Goal: Transaction & Acquisition: Obtain resource

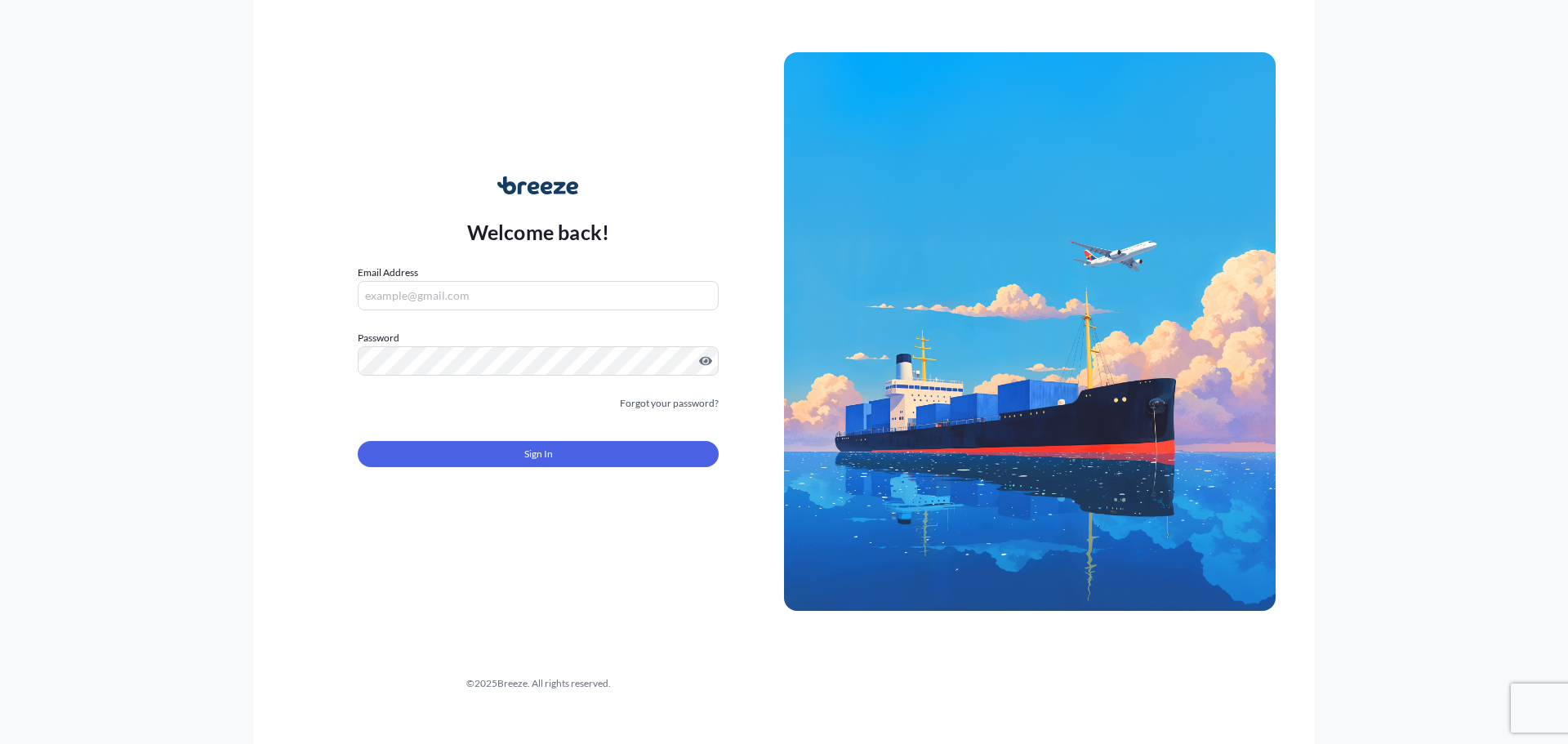
type input "[EMAIL_ADDRESS][DOMAIN_NAME]"
click at [679, 442] on button "Sign In" at bounding box center [538, 454] width 361 height 26
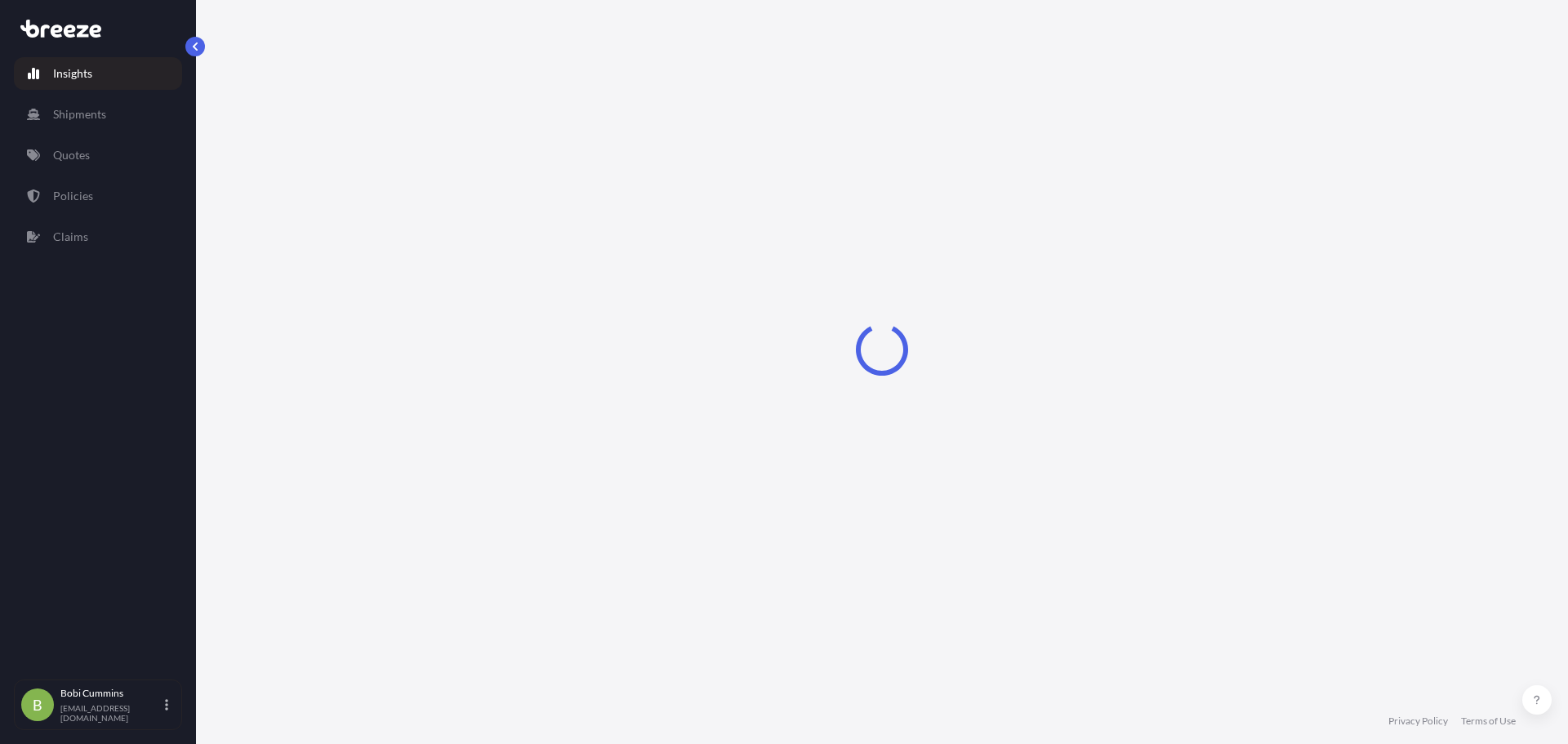
select select "2025"
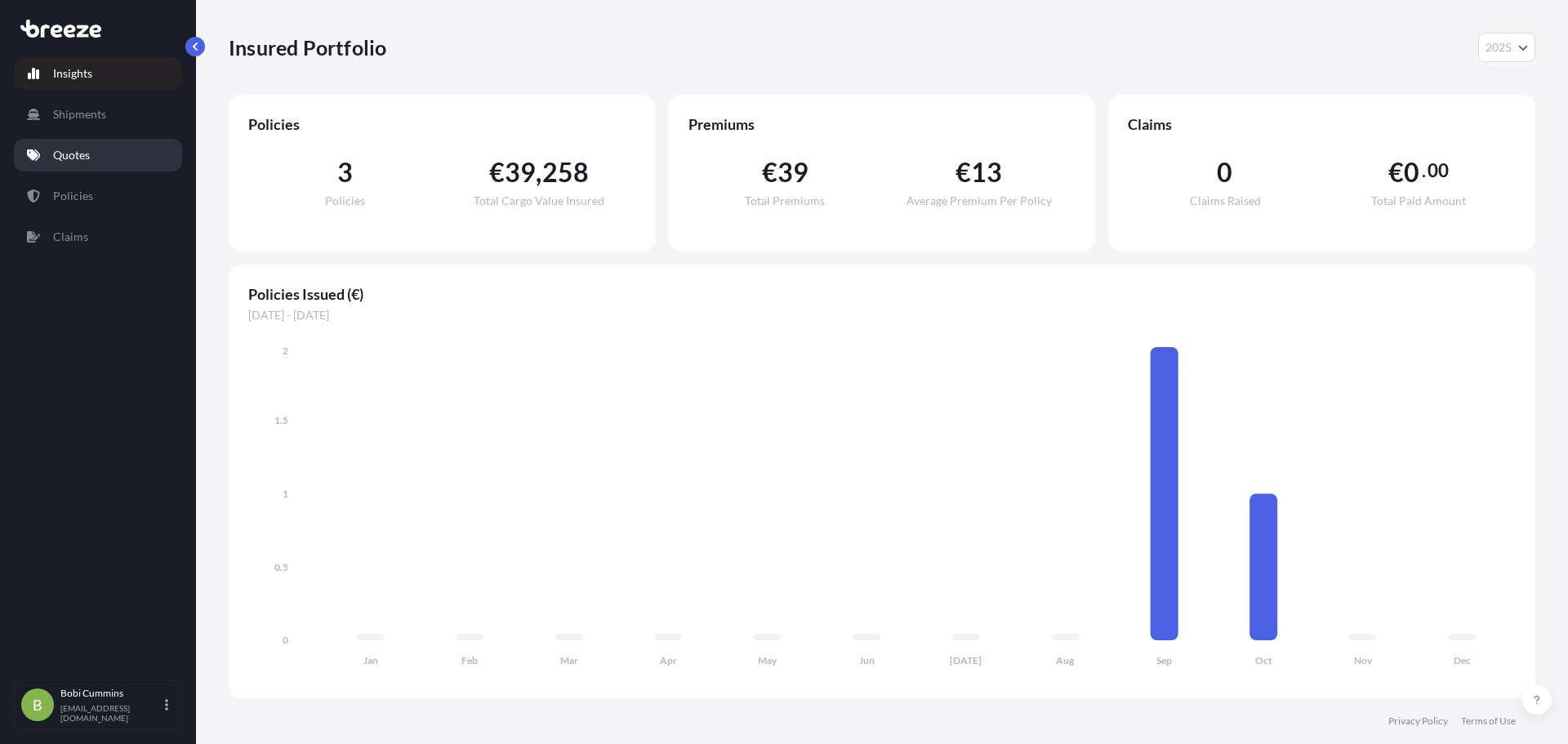
click at [86, 154] on p "Quotes" at bounding box center [71, 155] width 37 height 17
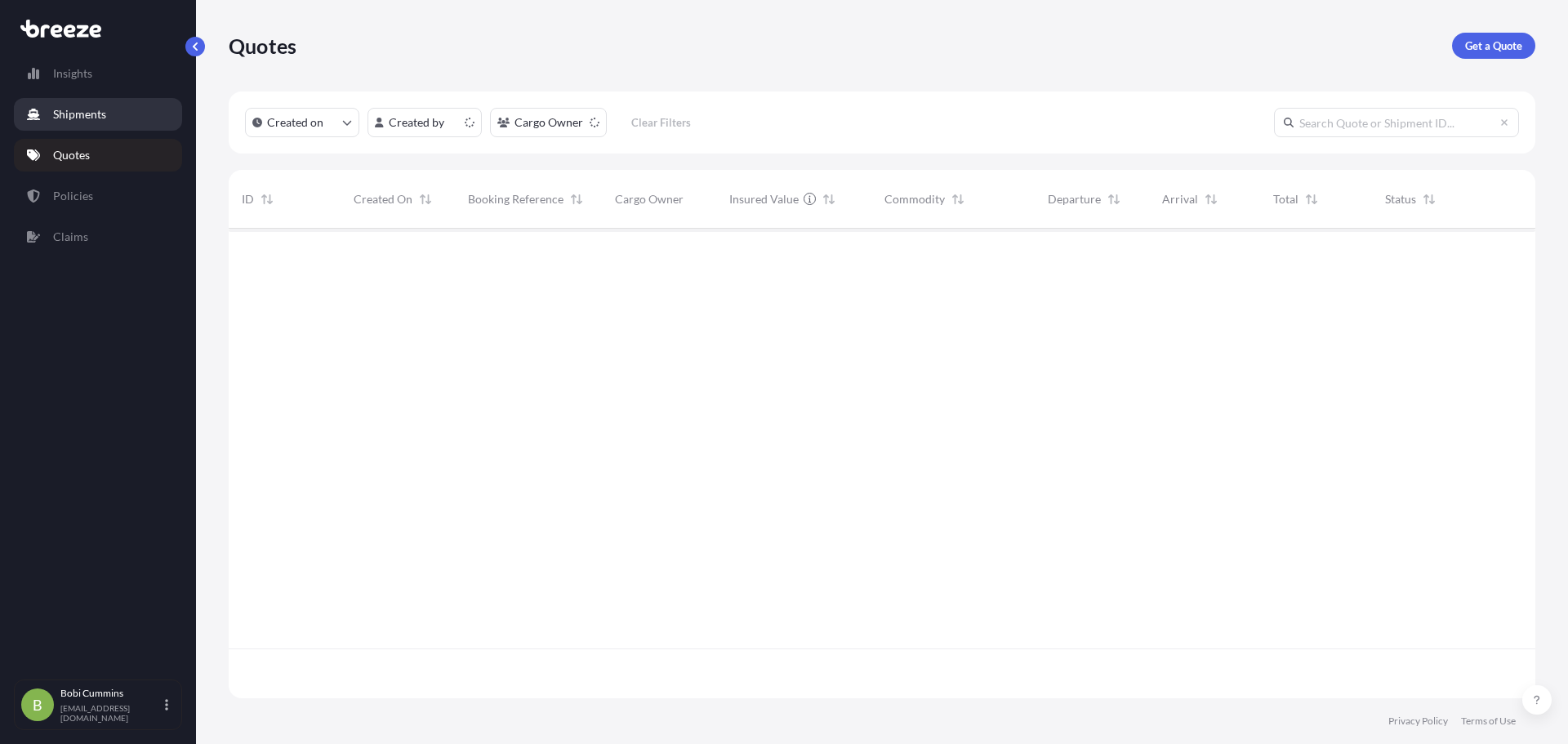
scroll to position [466, 1294]
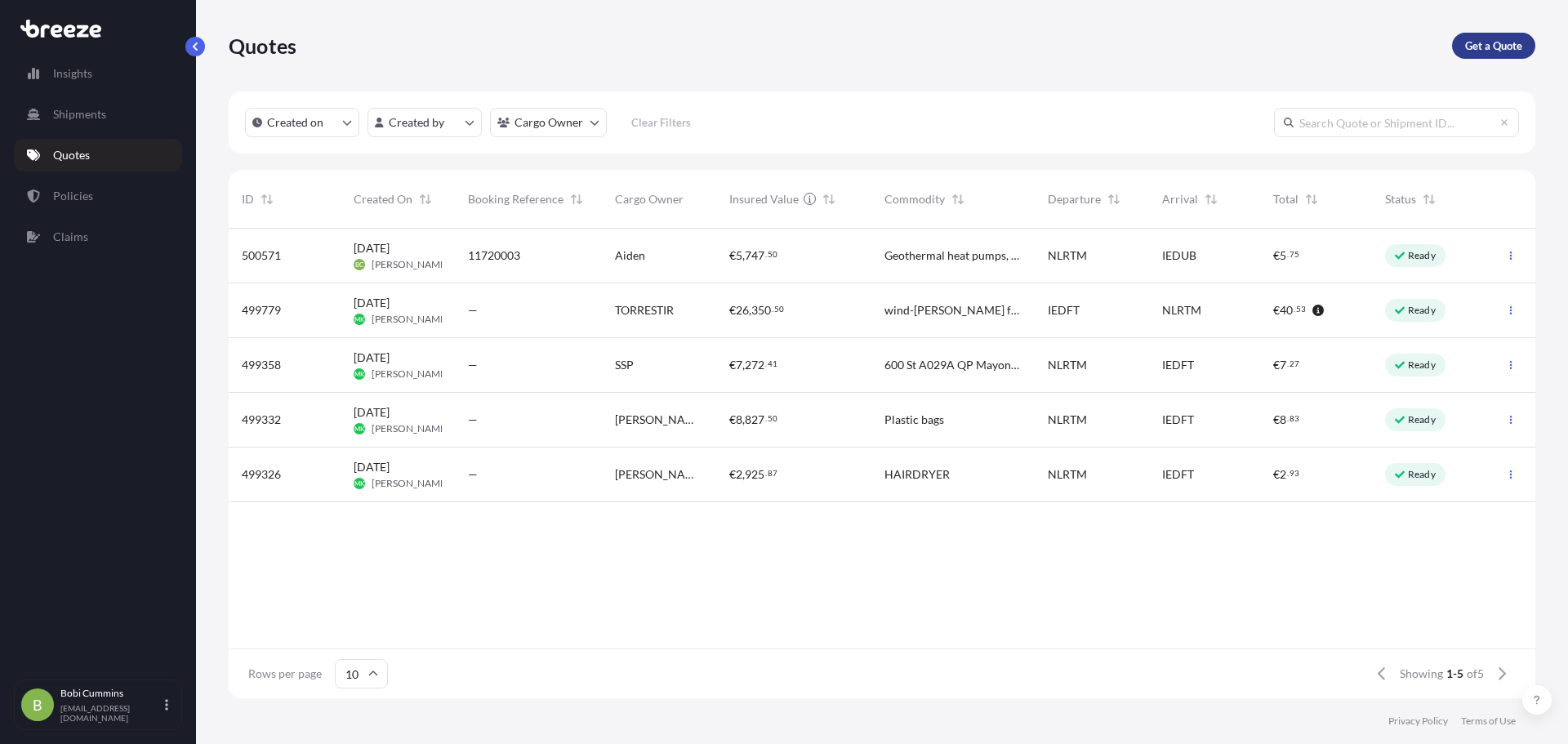
click at [1521, 52] on p "Get a Quote" at bounding box center [1494, 45] width 58 height 17
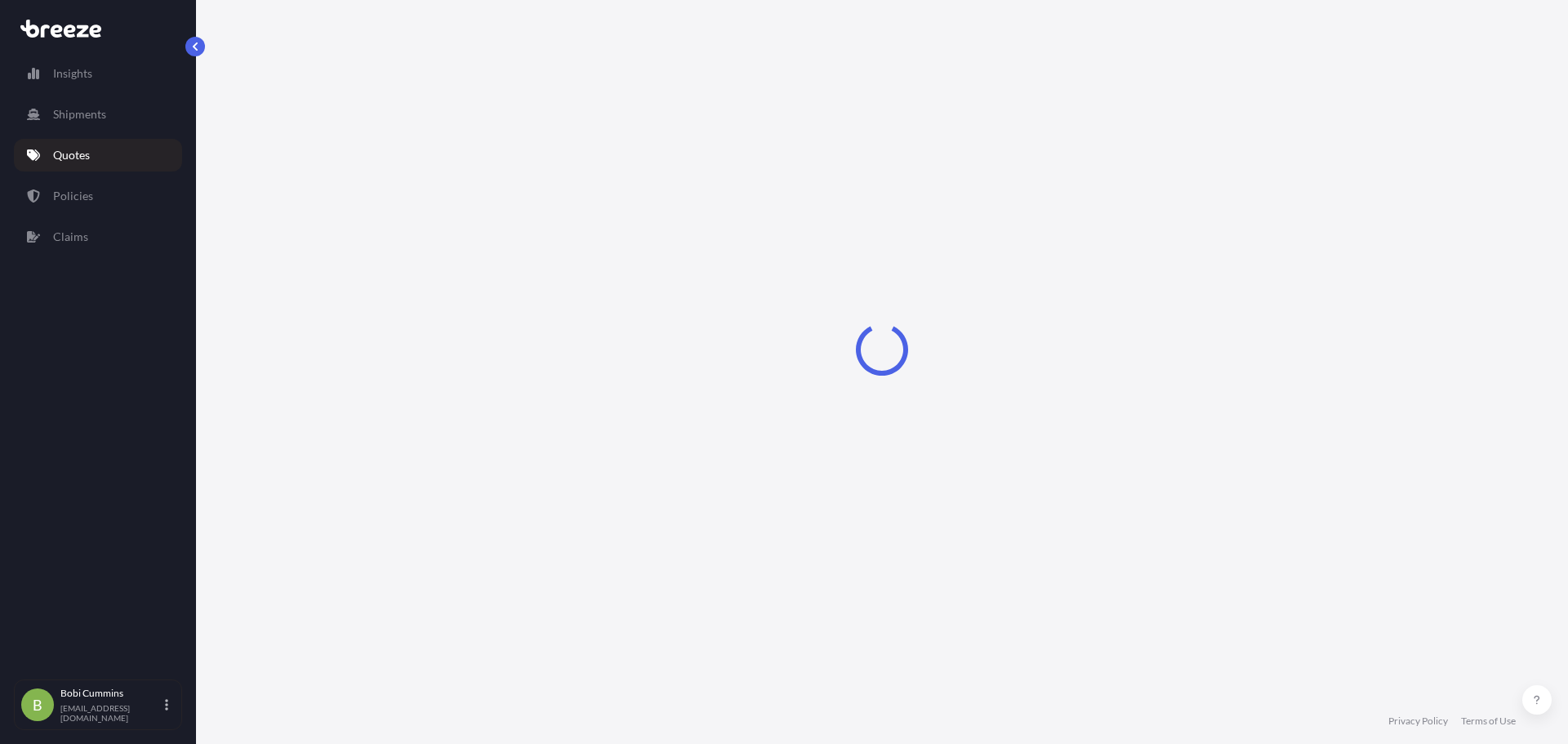
select select "Sea"
select select "1"
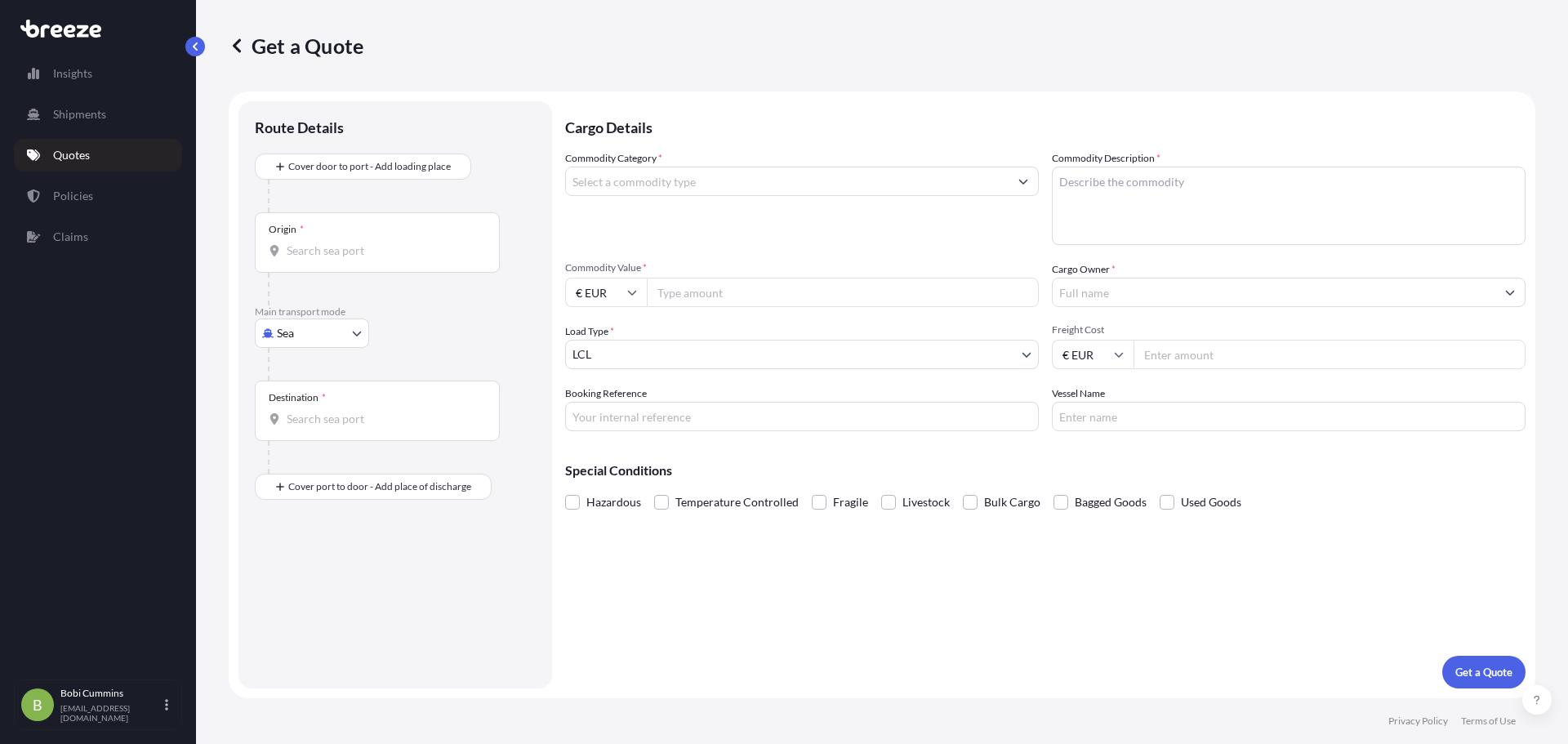
click at [332, 239] on div "Origin *" at bounding box center [377, 242] width 245 height 60
click at [332, 242] on input "Origin *" at bounding box center [383, 250] width 193 height 17
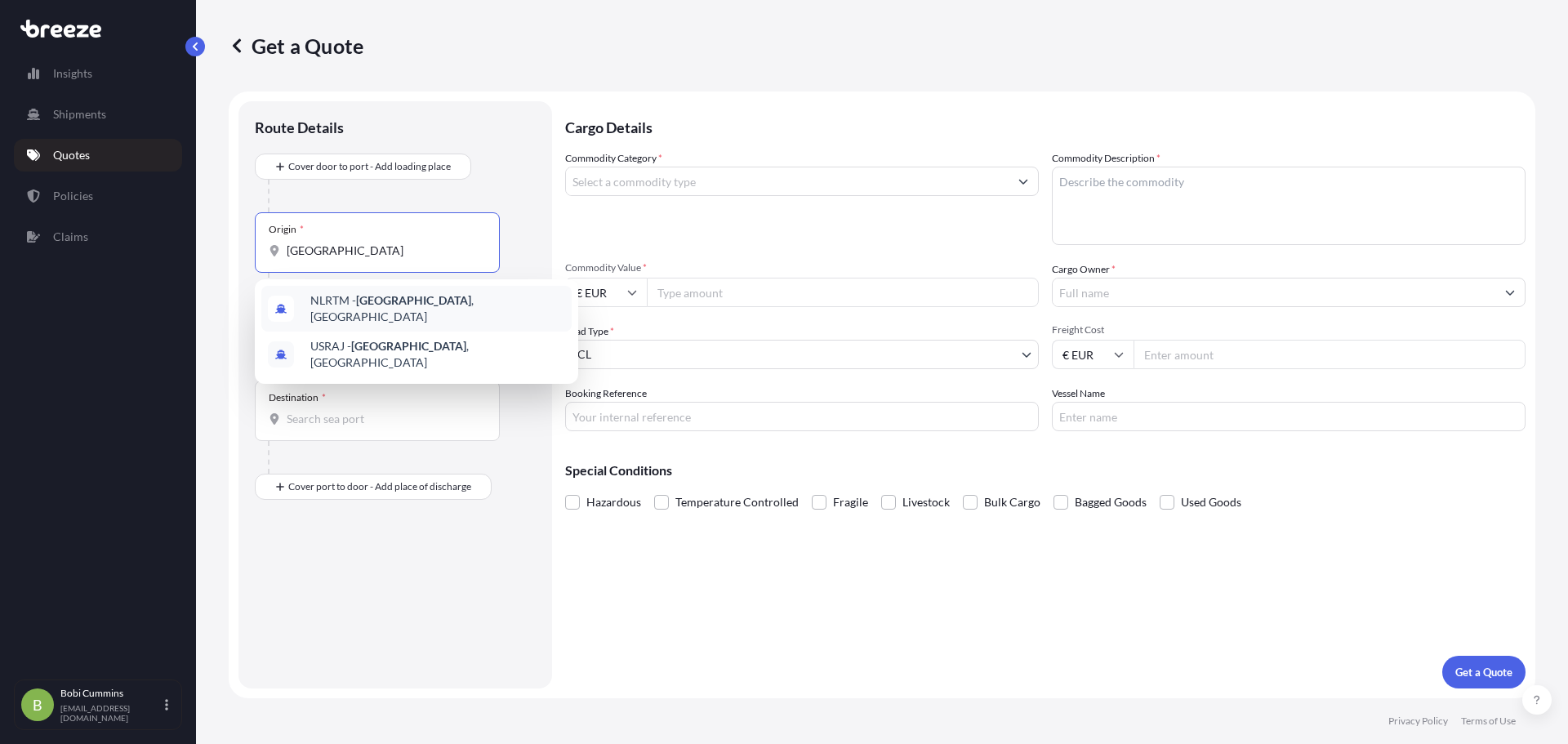
click at [474, 314] on div "NLRTM - [GEOGRAPHIC_DATA] , [GEOGRAPHIC_DATA]" at bounding box center [417, 308] width 310 height 45
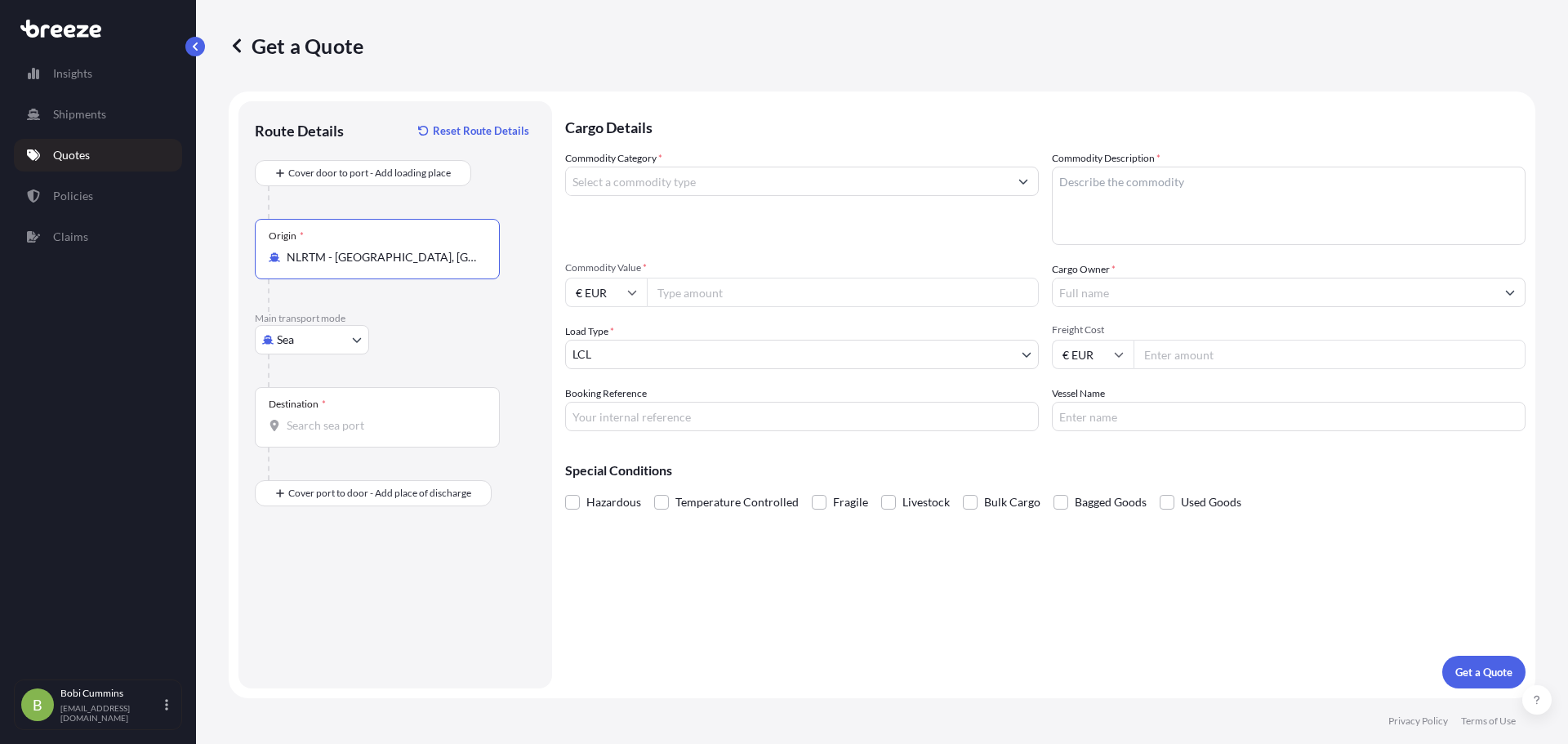
type input "NLRTM - [GEOGRAPHIC_DATA], [GEOGRAPHIC_DATA]"
click at [350, 410] on div "Destination *" at bounding box center [377, 416] width 245 height 60
click at [350, 417] on input "Destination *" at bounding box center [383, 425] width 193 height 17
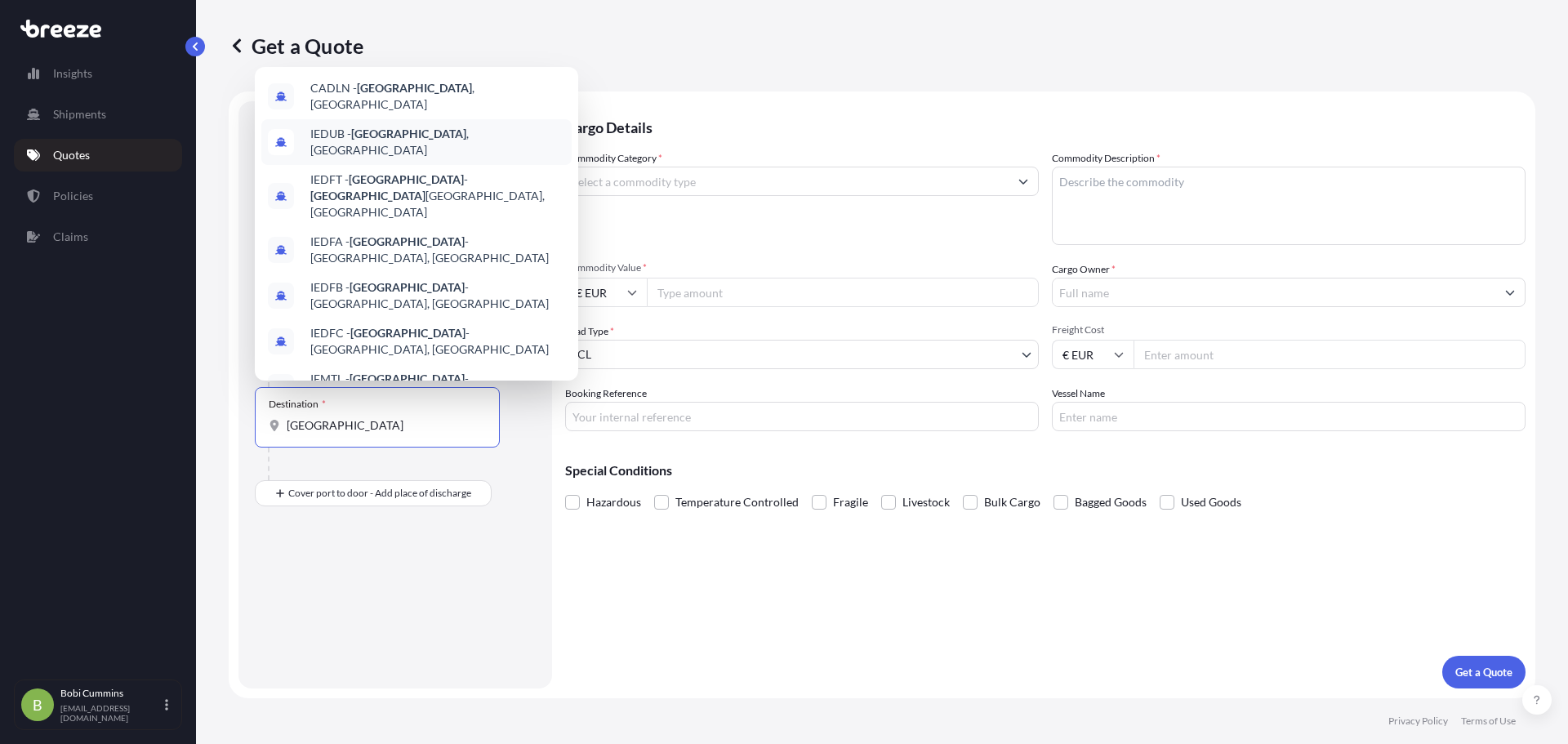
click at [458, 136] on div "IEDUB - [GEOGRAPHIC_DATA] , [GEOGRAPHIC_DATA]" at bounding box center [417, 142] width 310 height 45
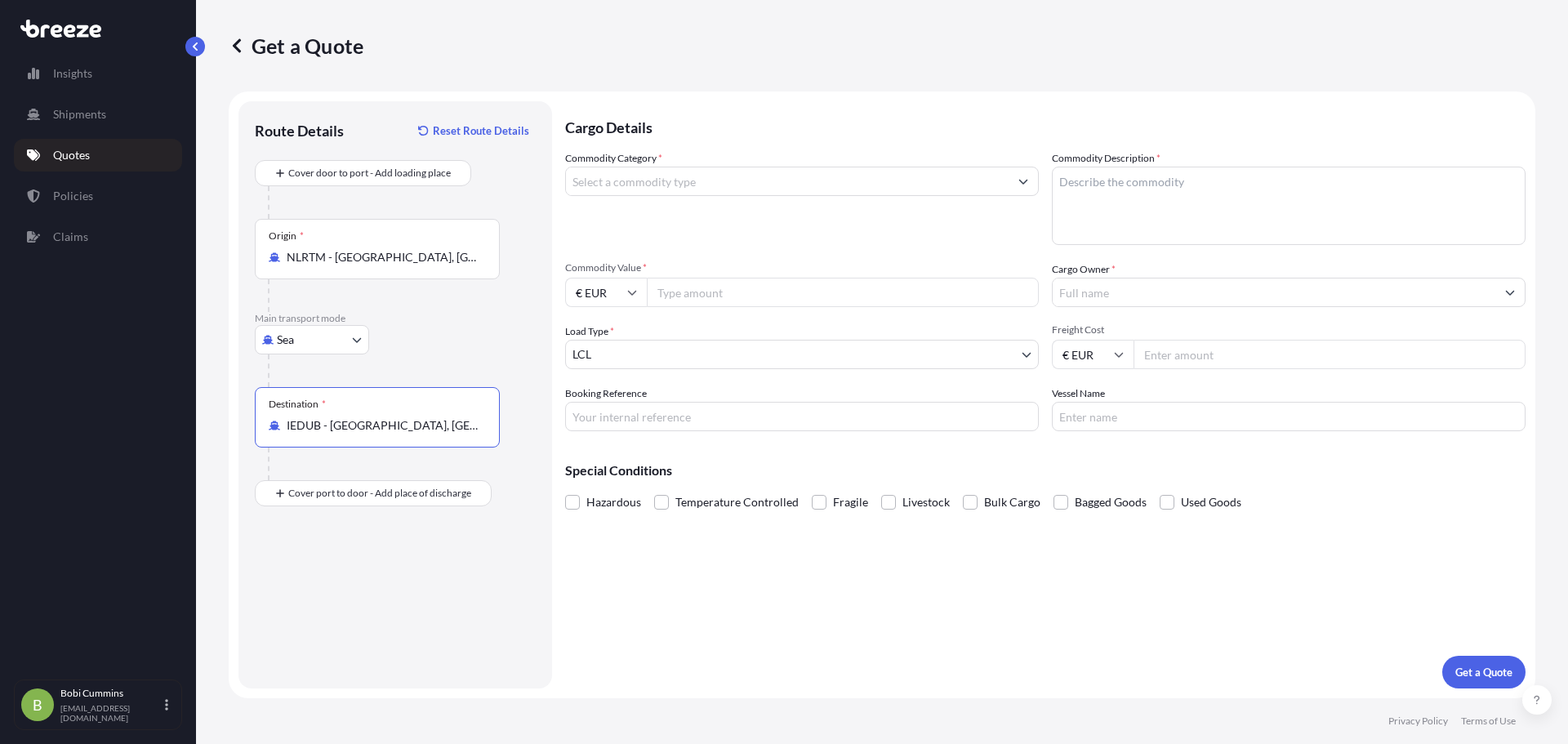
type input "IEDUB - [GEOGRAPHIC_DATA], [GEOGRAPHIC_DATA]"
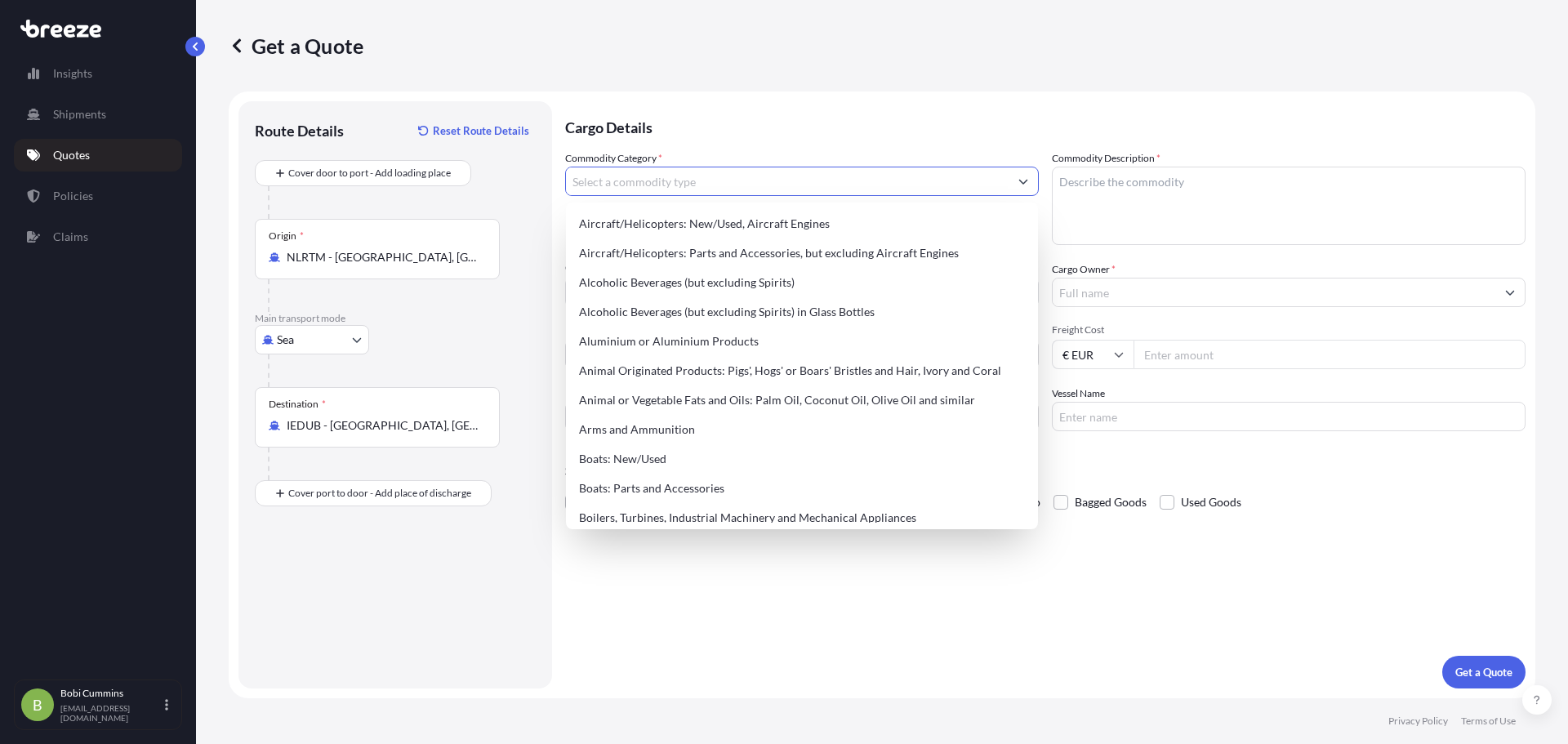
click at [694, 189] on input "Commodity Category *" at bounding box center [787, 181] width 443 height 30
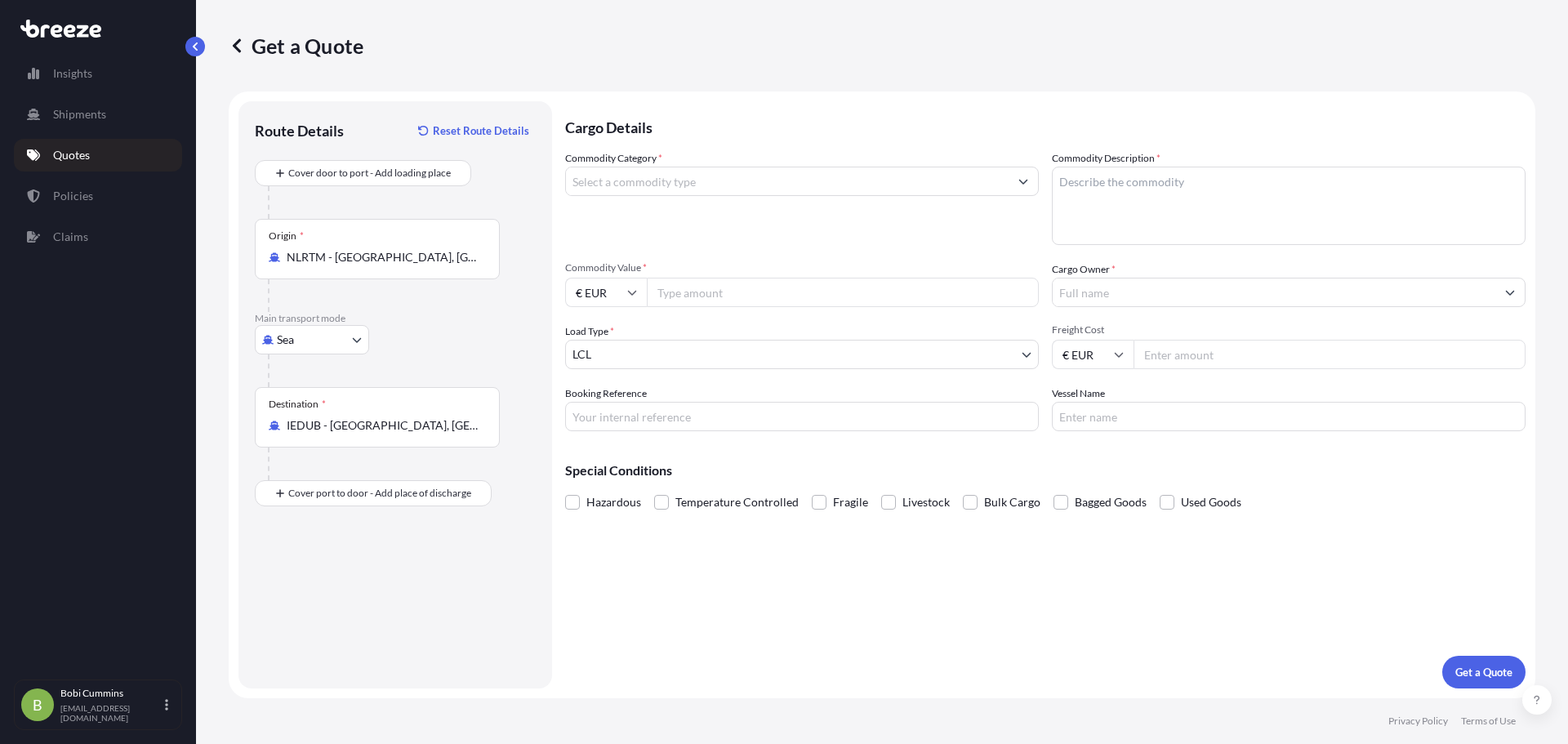
click at [1150, 285] on input "Cargo Owner *" at bounding box center [1274, 293] width 443 height 30
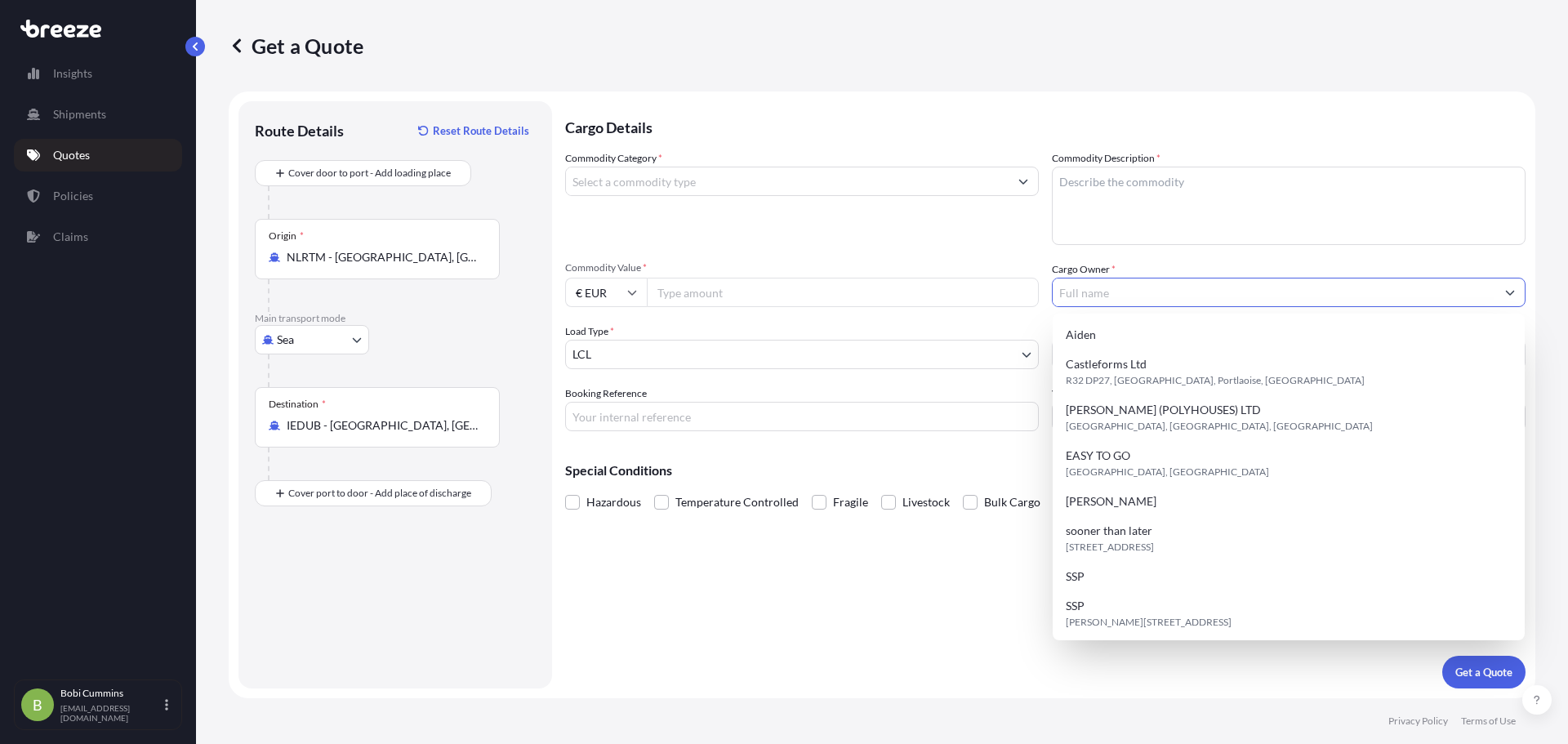
click at [1225, 254] on div "Commodity Category * Commodity Description * Commodity Value * € EUR Cargo Owne…" at bounding box center [1045, 290] width 960 height 281
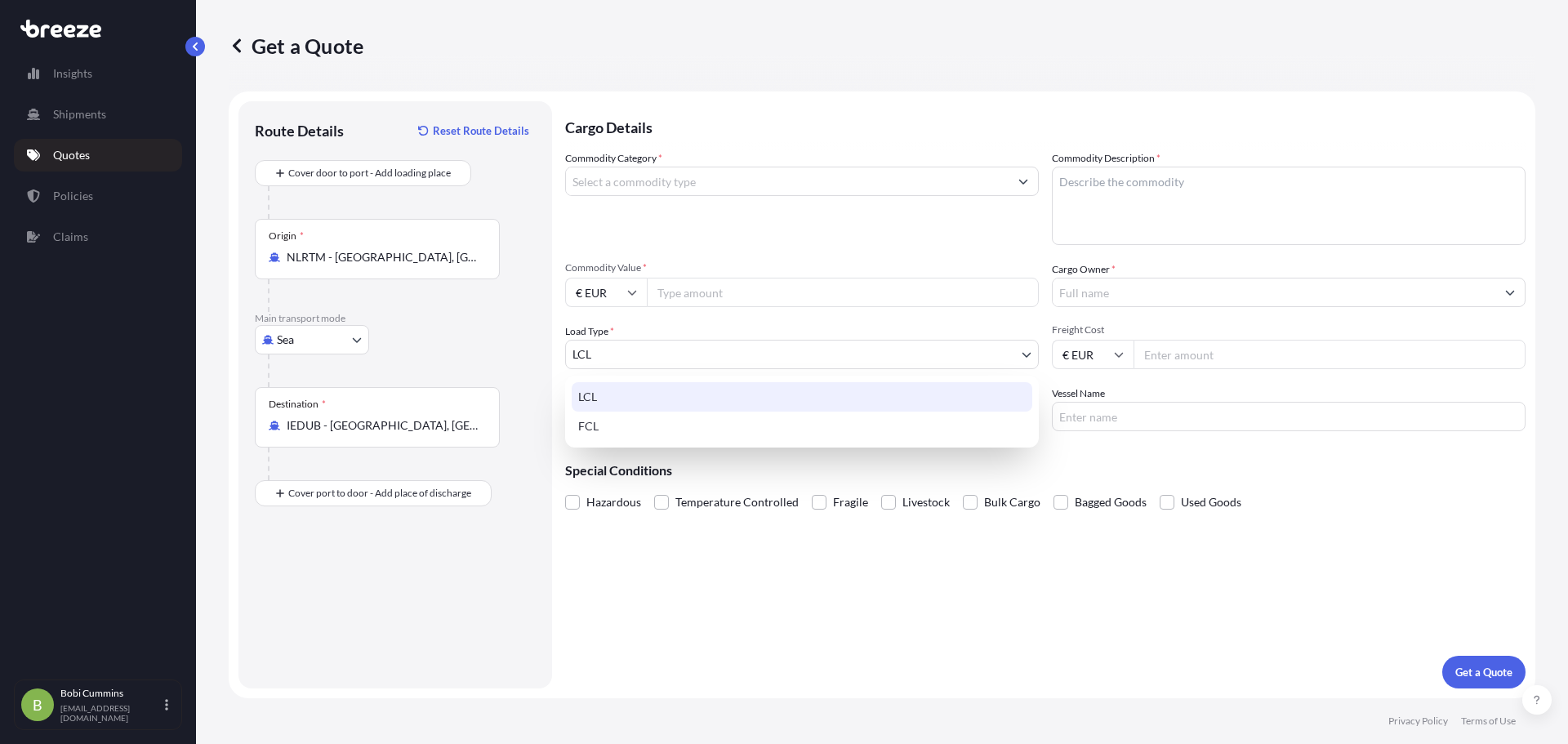
click at [649, 357] on body "Insights Shipments Quotes Policies Claims B [PERSON_NAME] [PERSON_NAME][EMAIL_A…" at bounding box center [784, 372] width 1568 height 744
click at [644, 432] on div "FCL" at bounding box center [802, 426] width 461 height 30
select select "2"
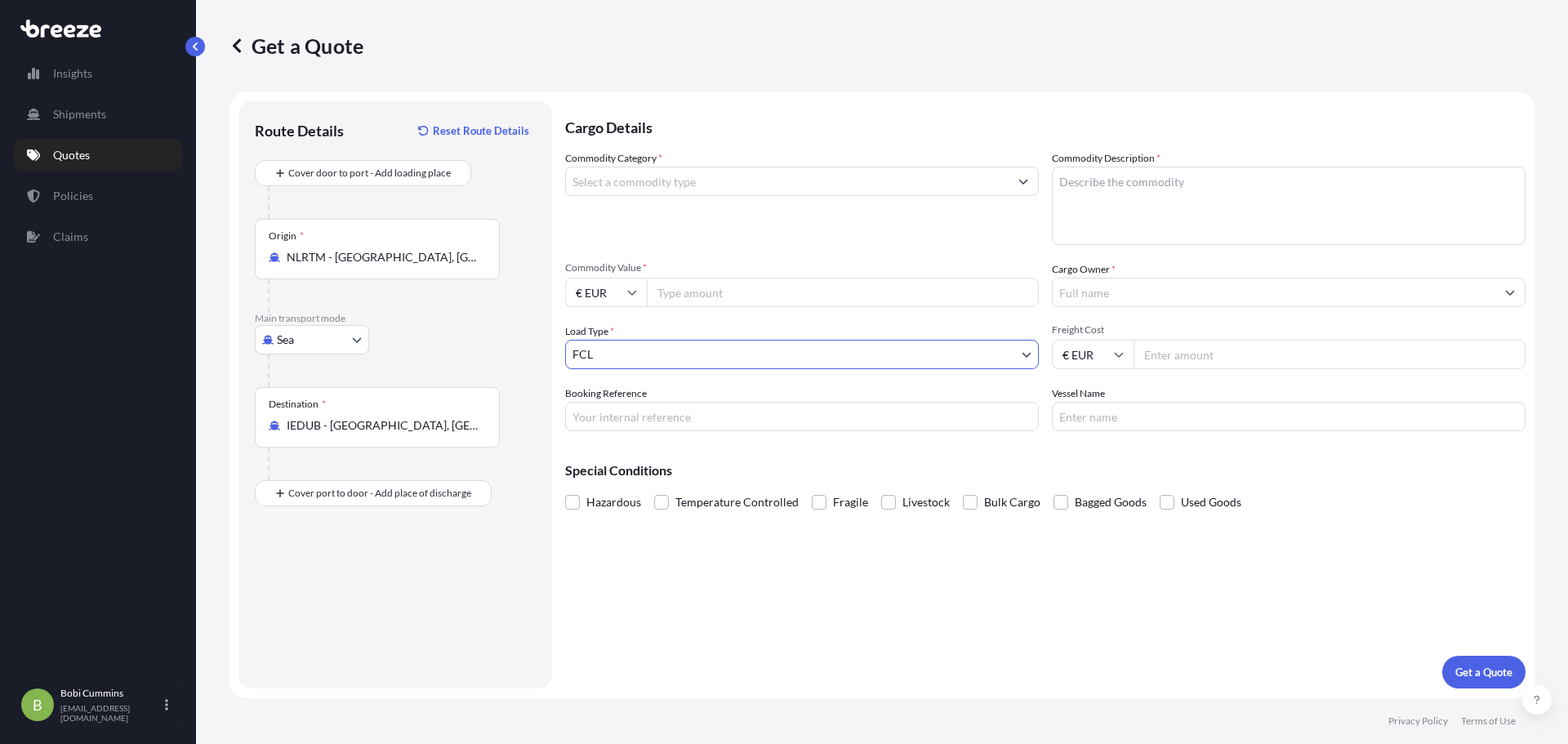
click at [720, 406] on input "Booking Reference" at bounding box center [802, 416] width 474 height 30
click at [758, 186] on input "Commodity Category *" at bounding box center [787, 181] width 443 height 30
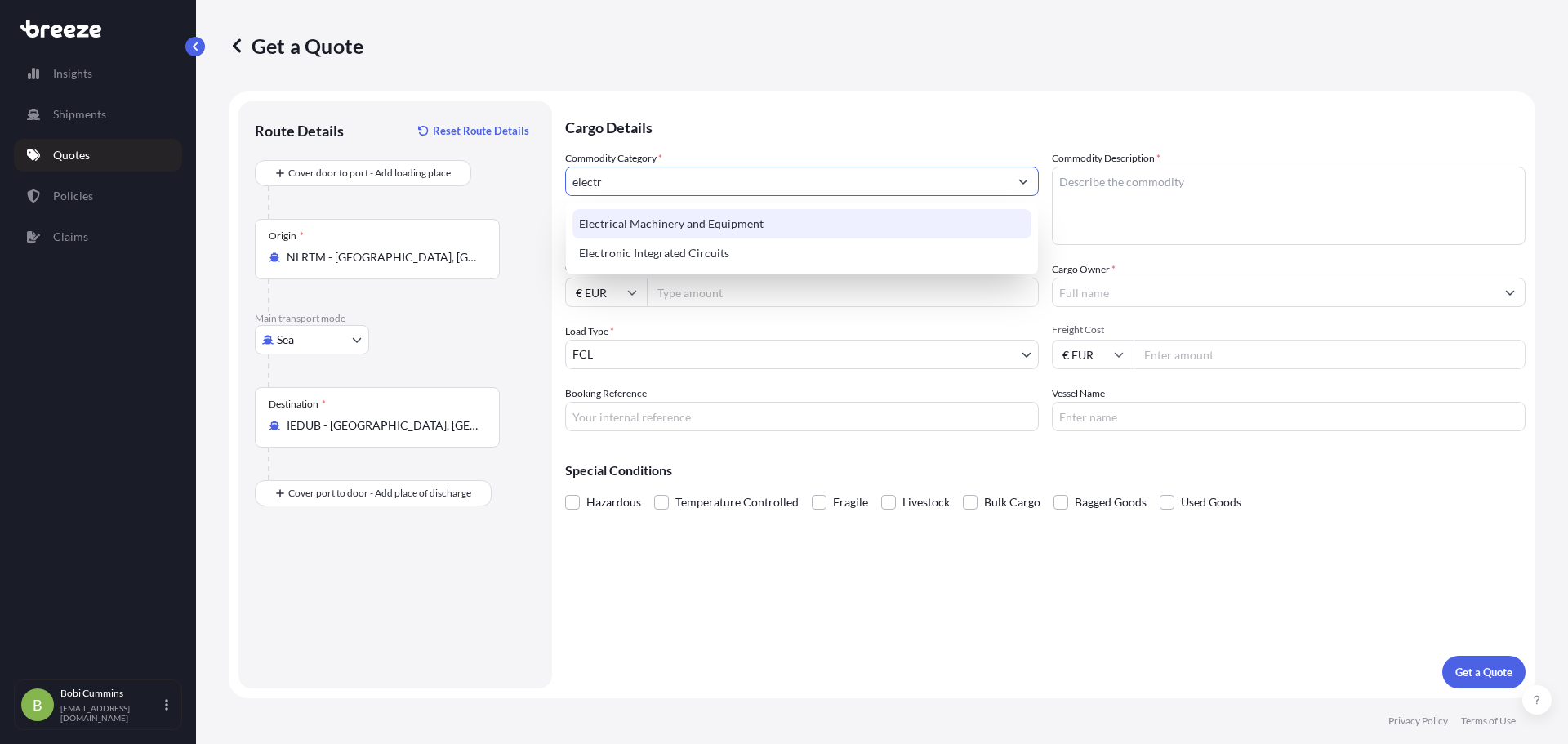
click at [753, 226] on div "Electrical Machinery and Equipment" at bounding box center [802, 224] width 459 height 30
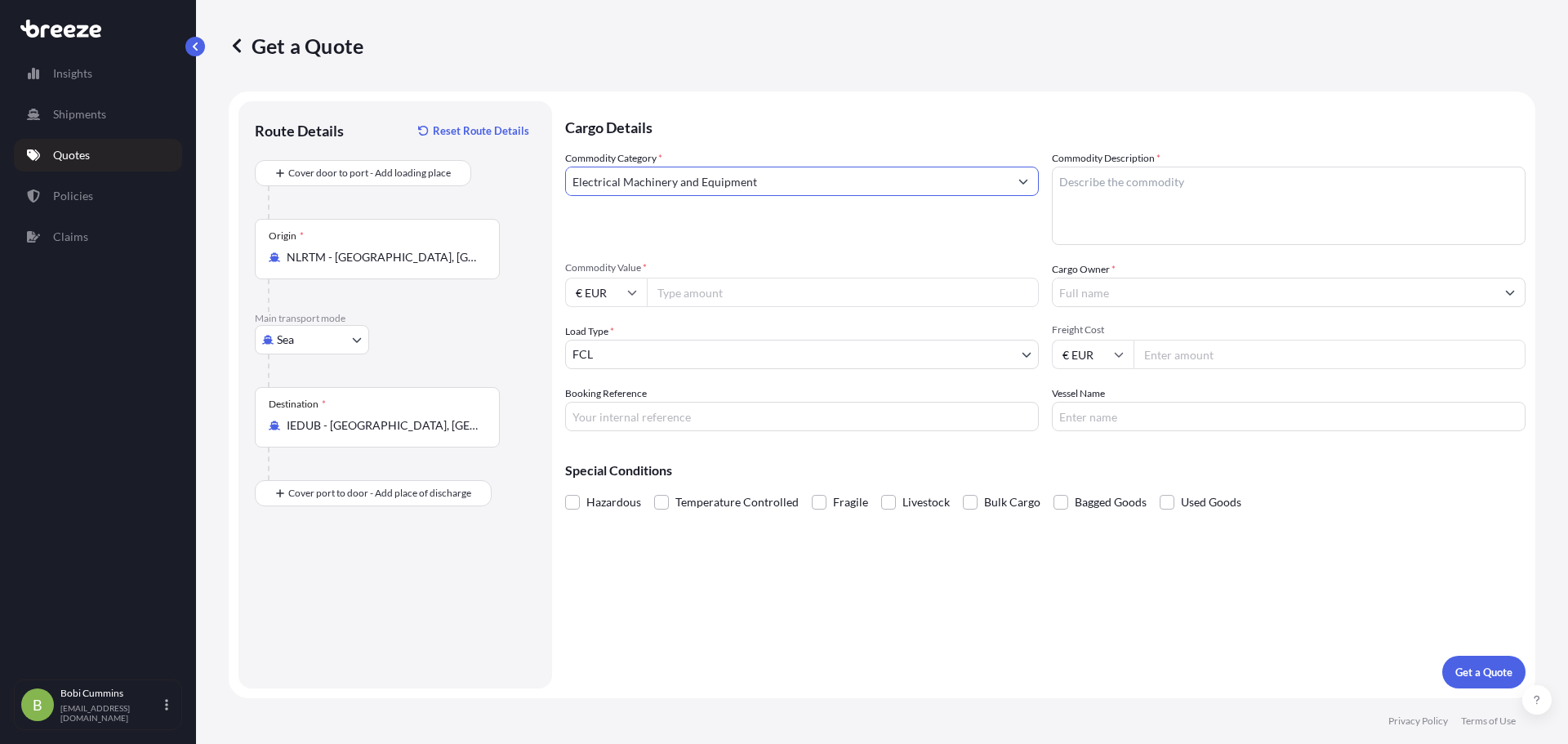
type input "Electrical Machinery and Equipment"
click at [1144, 206] on textarea "Commodity Description *" at bounding box center [1289, 206] width 474 height 78
click at [1288, 201] on textarea "Commodity Description *" at bounding box center [1289, 206] width 474 height 78
paste textarea "electronics production equipment"
type textarea "electronics production equipment"
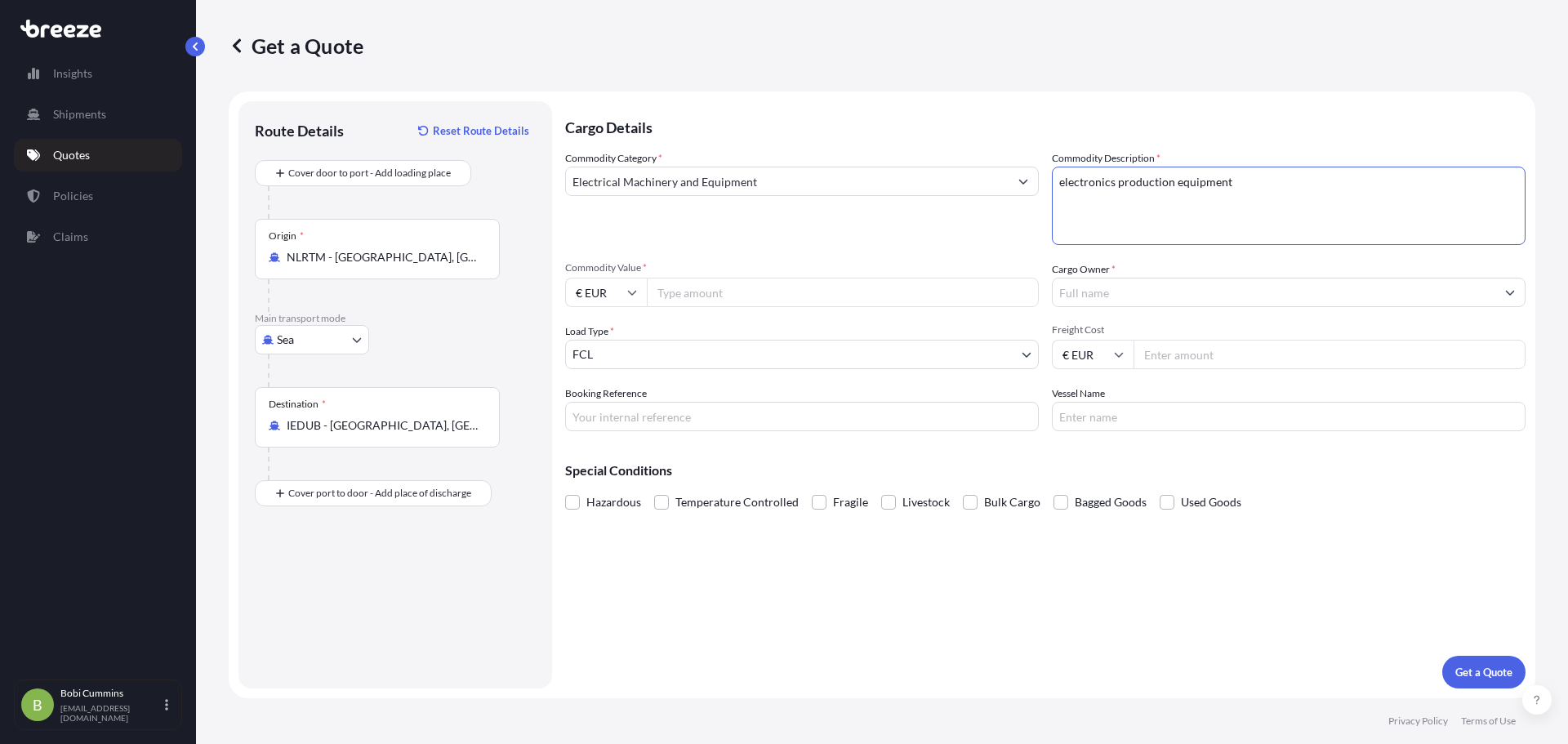
click at [693, 301] on input "Commodity Value *" at bounding box center [843, 293] width 392 height 30
click at [757, 301] on input "Commodity Value *" at bounding box center [843, 293] width 392 height 30
paste input "148824"
click at [677, 290] on input "148824" at bounding box center [843, 293] width 392 height 30
drag, startPoint x: 941, startPoint y: 293, endPoint x: 663, endPoint y: 301, distance: 278.1
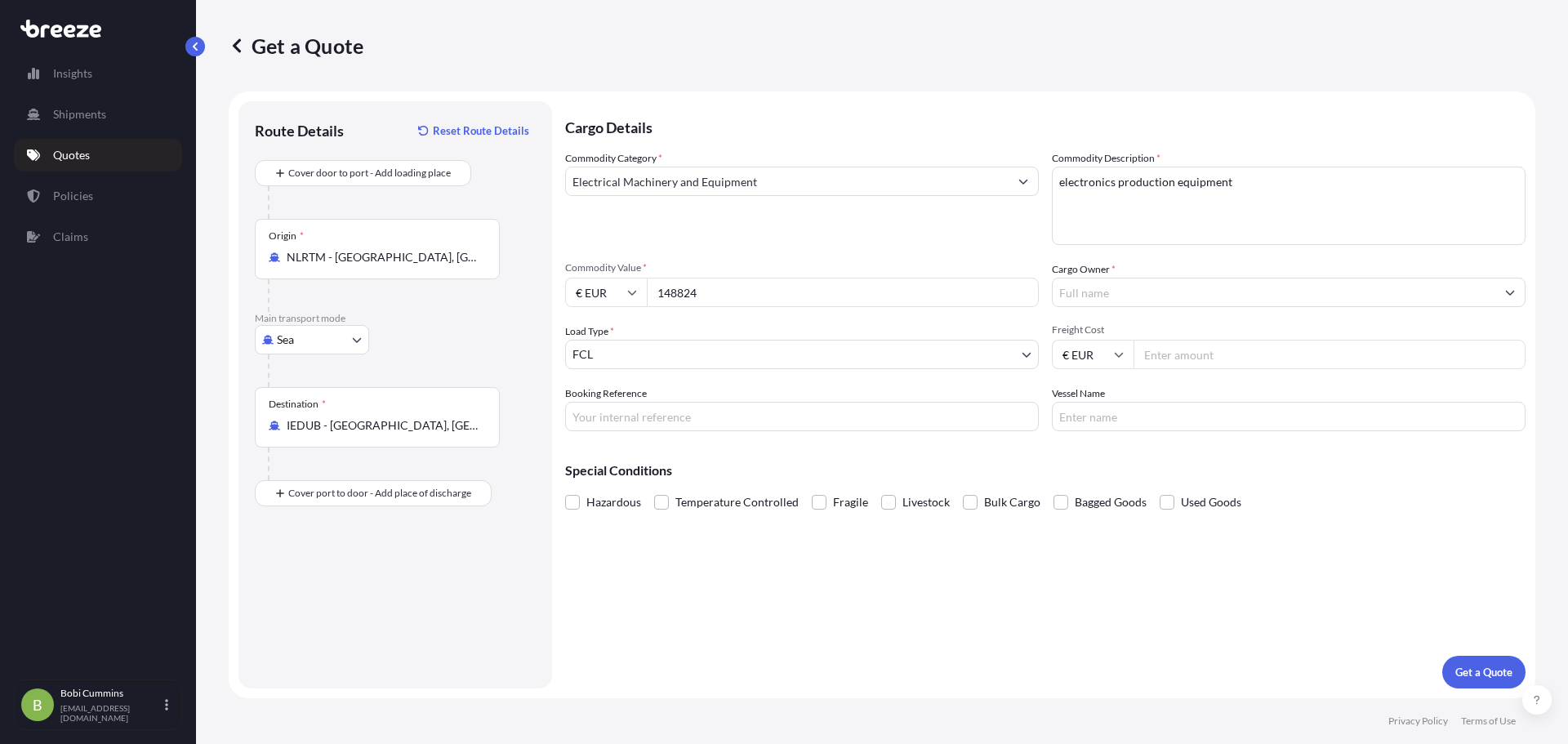
click at [663, 301] on input "148824" at bounding box center [843, 293] width 392 height 30
click at [1028, 287] on input "149" at bounding box center [843, 293] width 392 height 30
click at [1021, 300] on input "149" at bounding box center [843, 293] width 392 height 30
click at [1020, 292] on input "150" at bounding box center [843, 293] width 392 height 30
click at [618, 292] on input "€ EUR" at bounding box center [606, 293] width 82 height 30
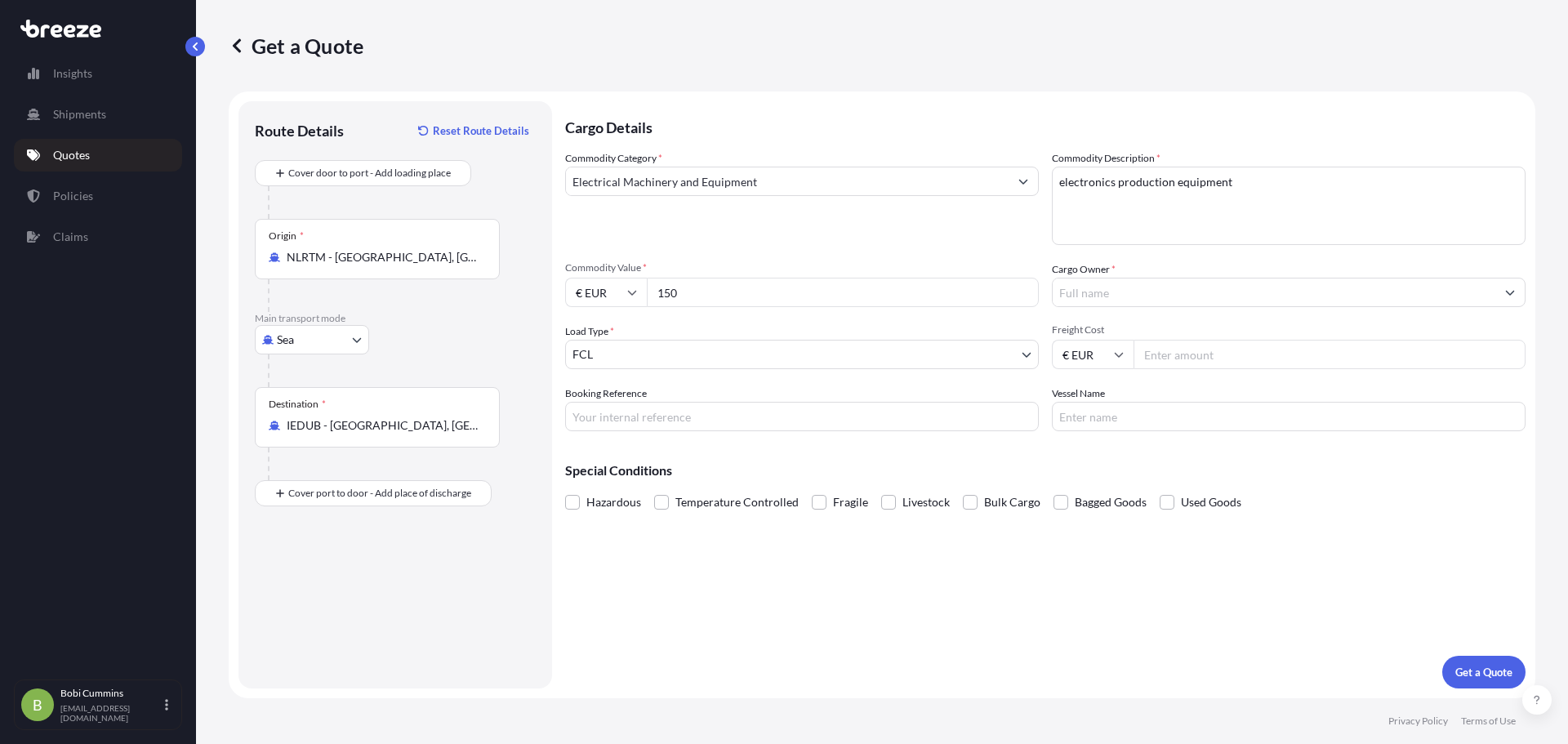
click at [709, 281] on input "150" at bounding box center [843, 293] width 392 height 30
type input "148824"
drag, startPoint x: 680, startPoint y: 335, endPoint x: 671, endPoint y: 351, distance: 18.4
click at [672, 342] on div "Load Type * FCL" at bounding box center [802, 346] width 474 height 45
click at [671, 351] on body "Insights Shipments Quotes Policies Claims B [PERSON_NAME] [PERSON_NAME][EMAIL_A…" at bounding box center [784, 372] width 1568 height 744
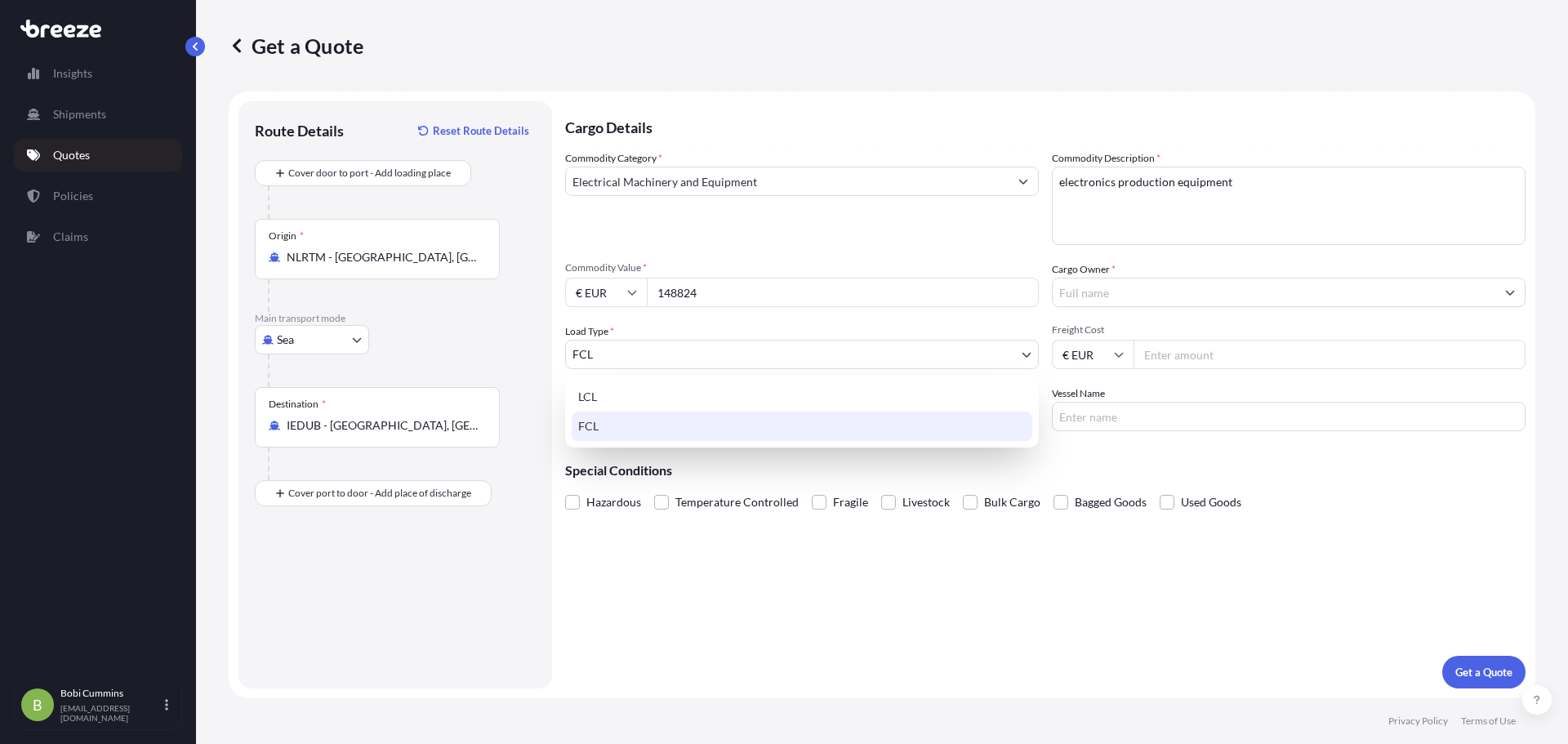
click at [645, 429] on div "FCL" at bounding box center [802, 426] width 461 height 30
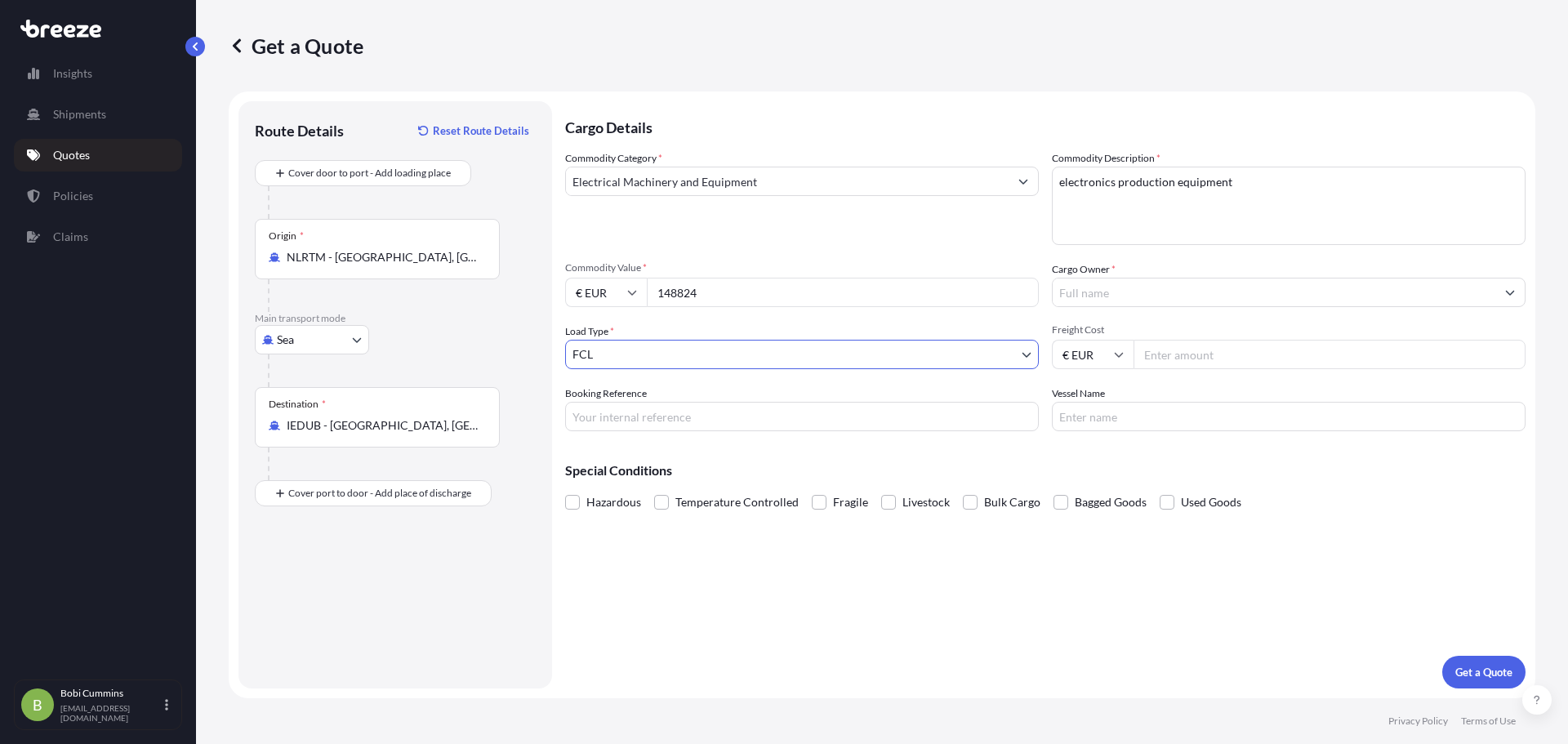
click at [656, 408] on input "Booking Reference" at bounding box center [802, 416] width 474 height 30
click at [1137, 299] on input "Cargo Owner *" at bounding box center [1274, 293] width 443 height 30
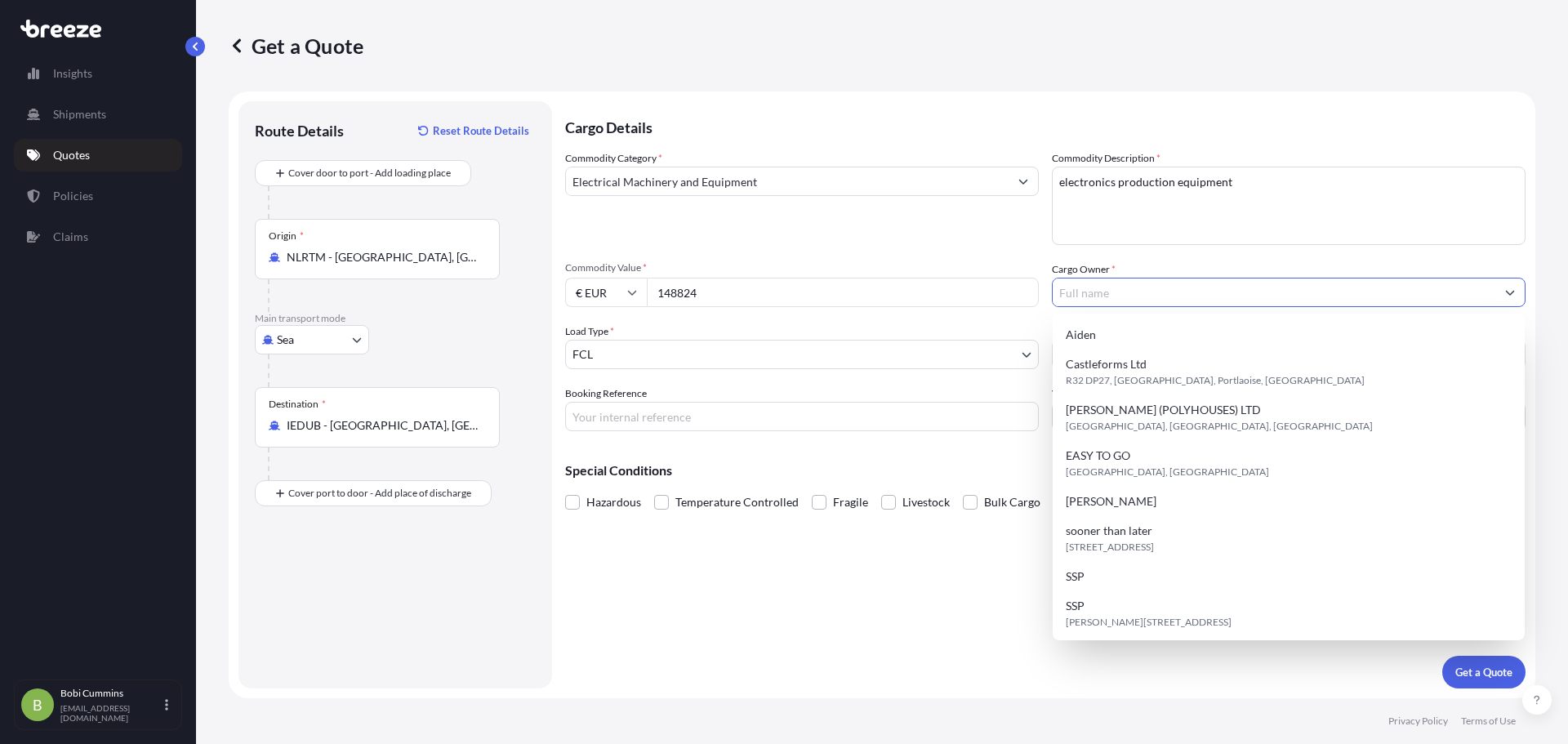
click at [1480, 286] on input "Cargo Owner *" at bounding box center [1274, 293] width 443 height 30
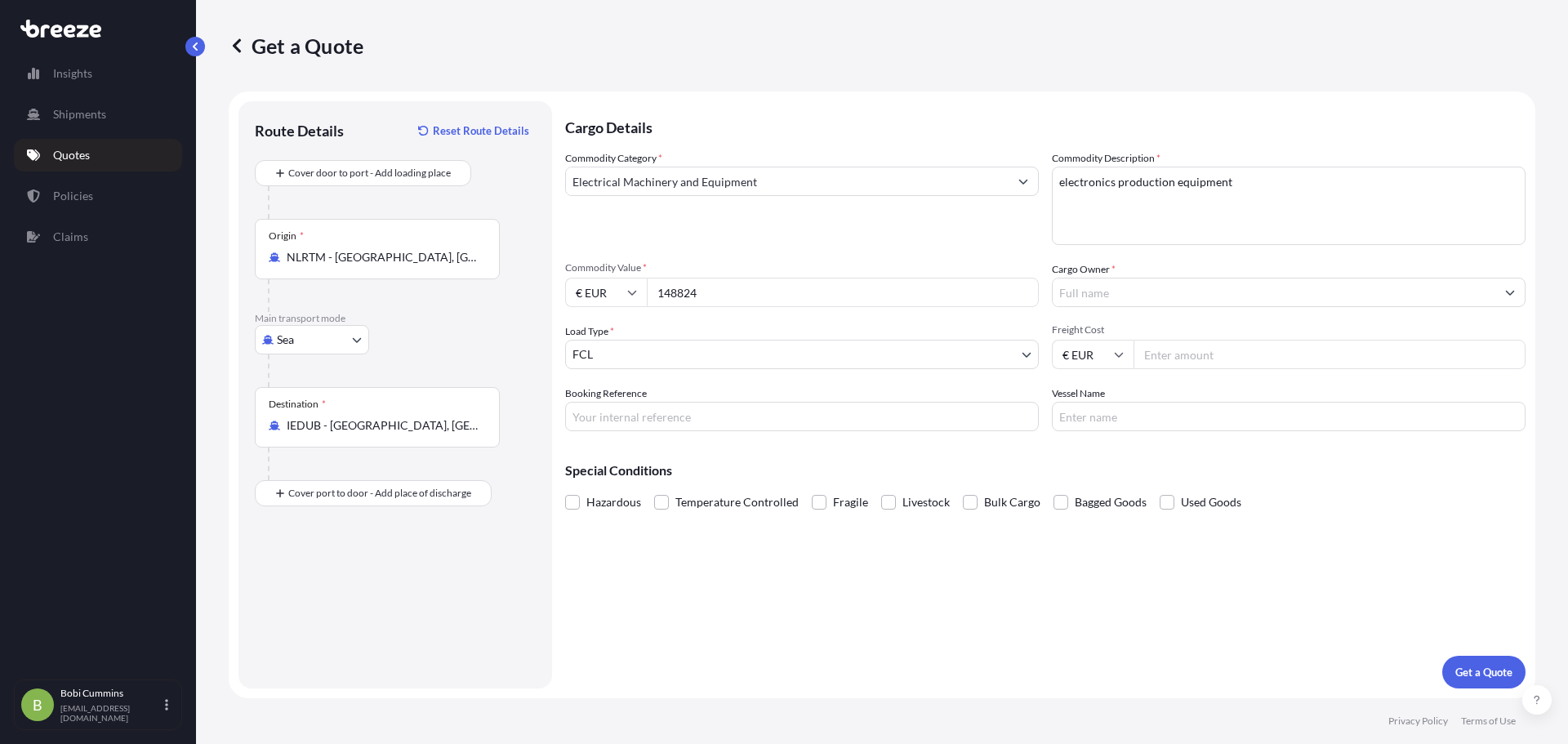
click at [1234, 298] on input "Cargo Owner *" at bounding box center [1274, 293] width 443 height 30
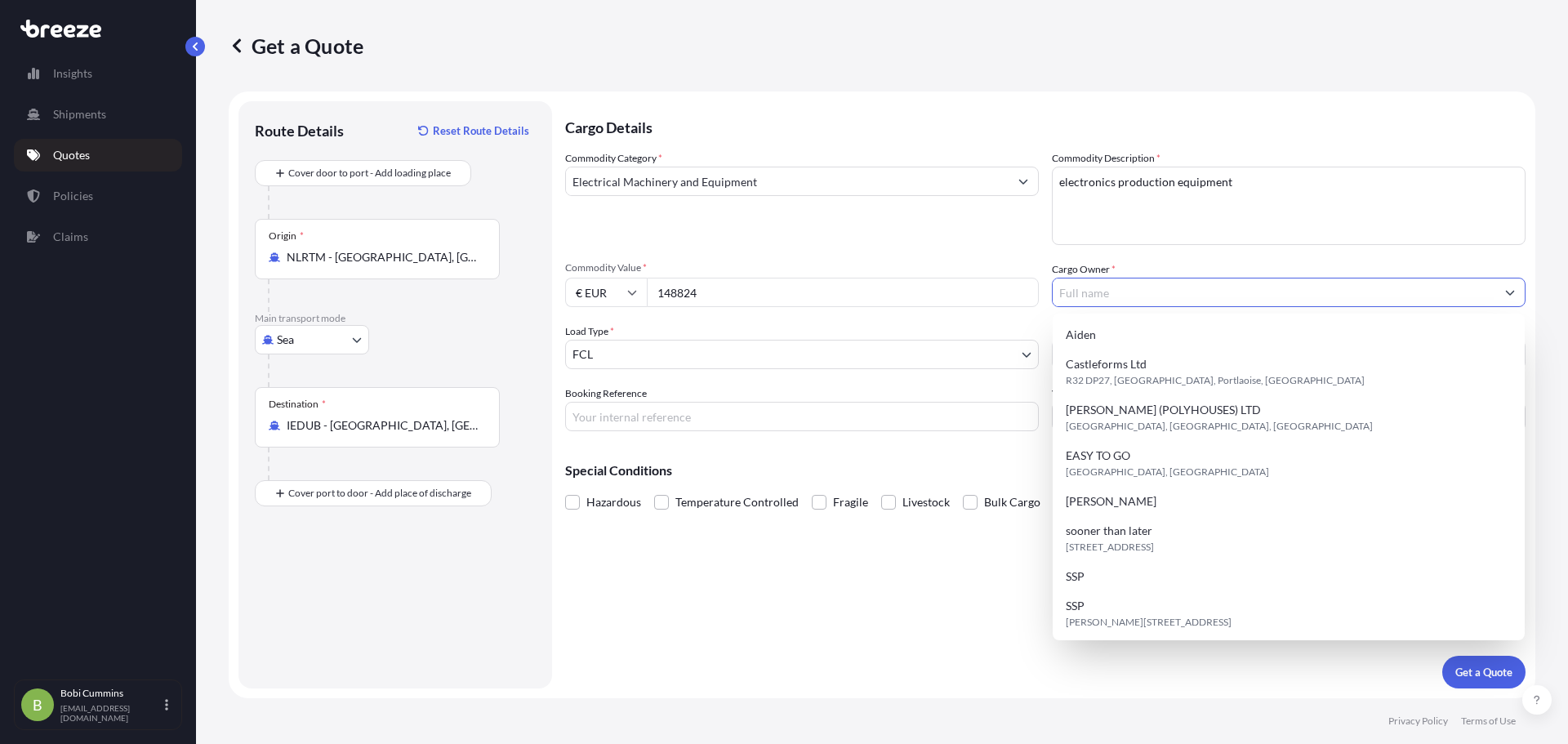
paste input "[PERSON_NAME]"
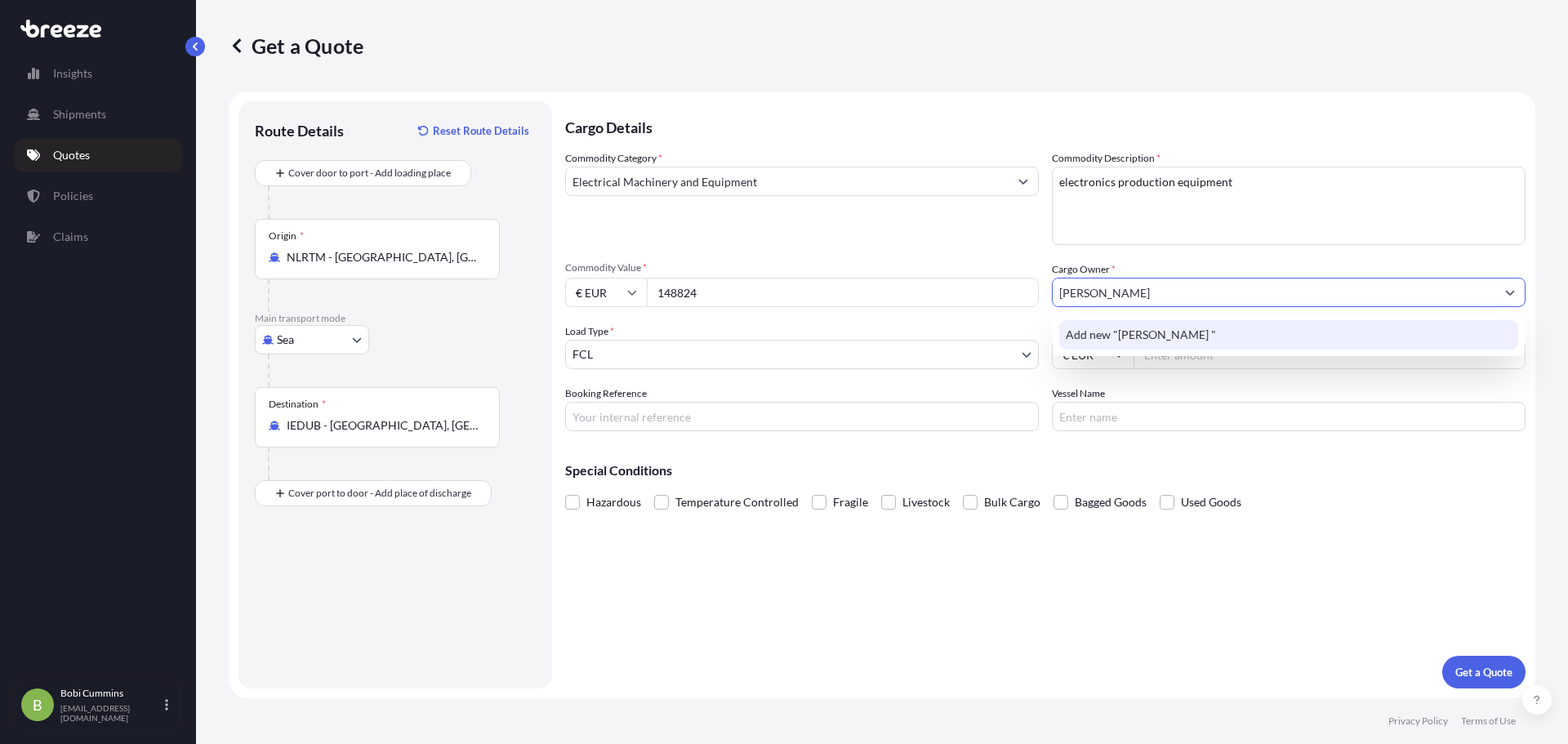
click at [1157, 341] on span "Add new "[PERSON_NAME] "" at bounding box center [1141, 335] width 150 height 17
click at [1179, 344] on div "Add new "[PERSON_NAME] Irish Shipping"" at bounding box center [1288, 335] width 459 height 30
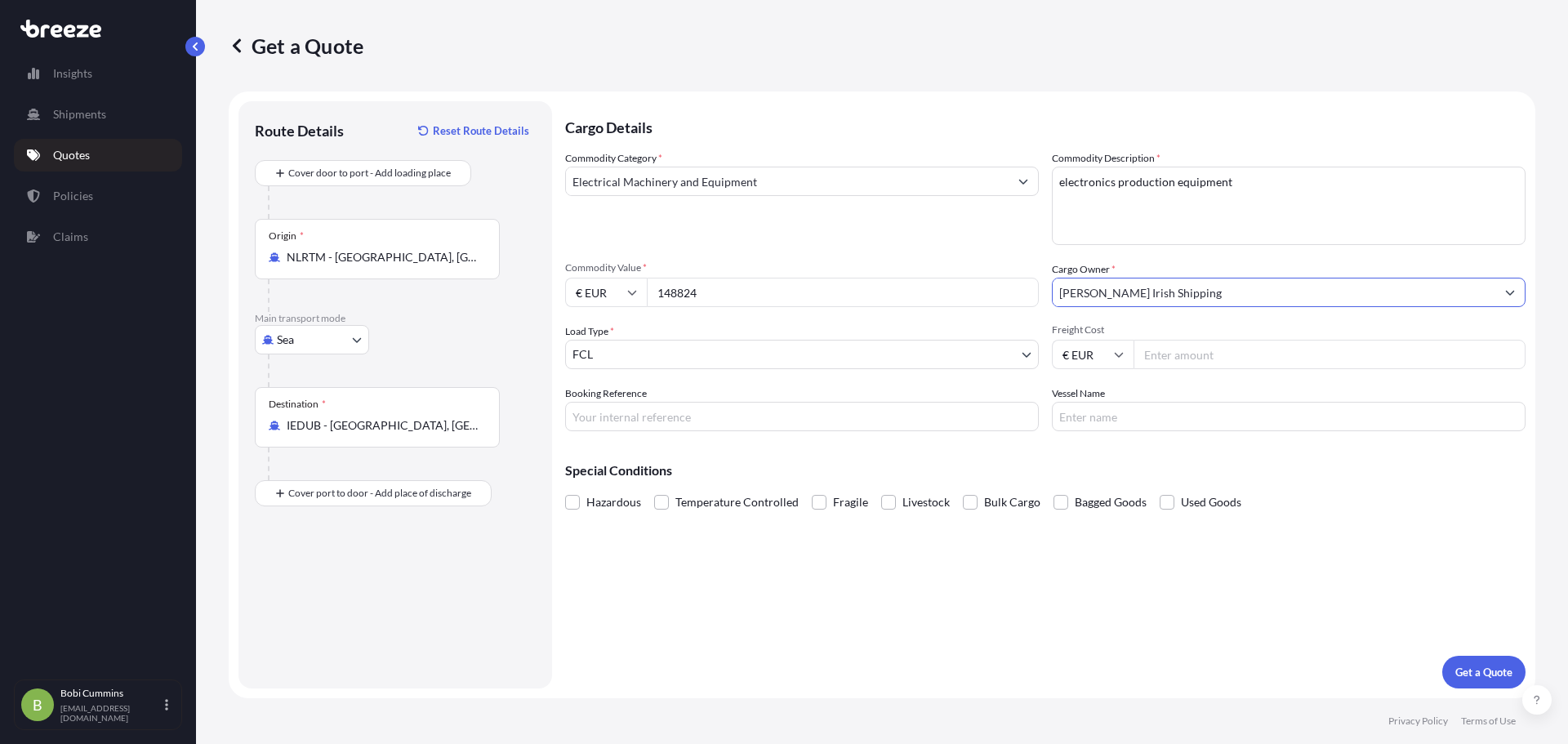
type input "[PERSON_NAME] Irish Shipping"
click at [1146, 422] on input "Vessel Name" at bounding box center [1289, 416] width 474 height 30
click at [805, 426] on input "Booking Reference" at bounding box center [802, 416] width 474 height 30
click at [1177, 358] on input "Freight Cost" at bounding box center [1330, 355] width 392 height 30
click at [1206, 414] on input "Vessel Name" at bounding box center [1289, 416] width 474 height 30
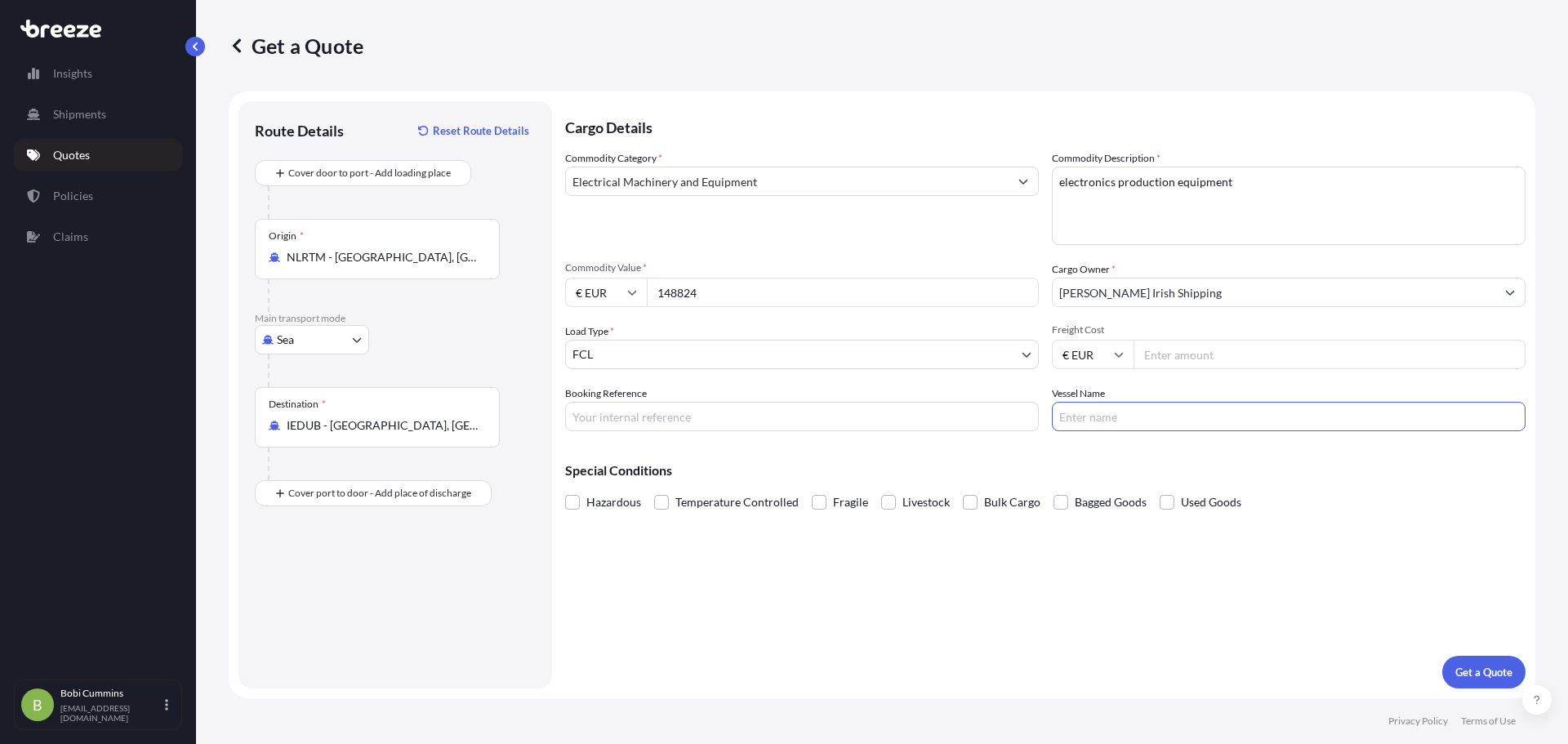
click at [1205, 356] on input "Freight Cost" at bounding box center [1330, 355] width 392 height 30
paste input "4525"
type input "4525"
click at [675, 402] on input "Booking Reference" at bounding box center [802, 416] width 474 height 30
click at [1465, 664] on p "Get a Quote" at bounding box center [1484, 672] width 58 height 17
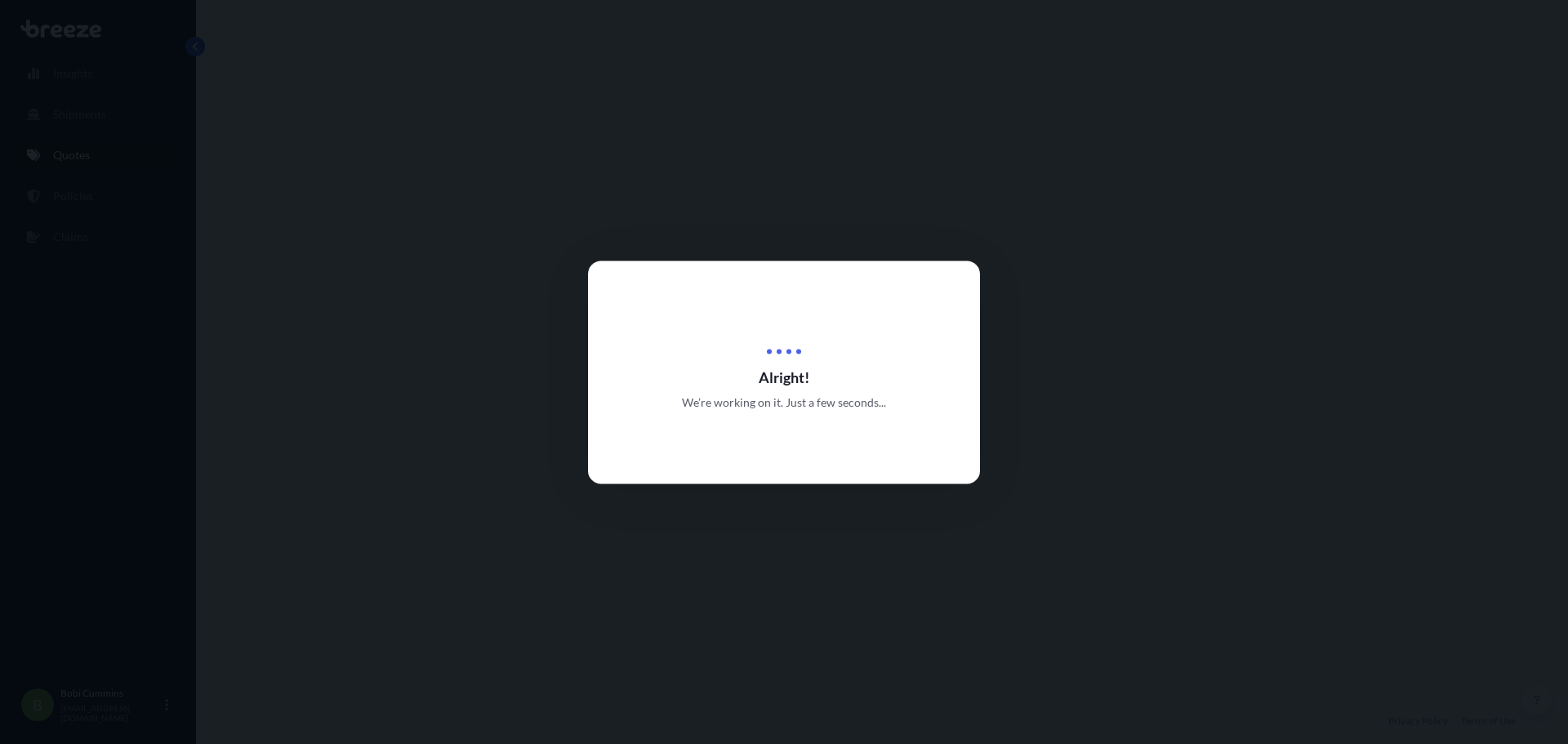
select select "Sea"
select select "2"
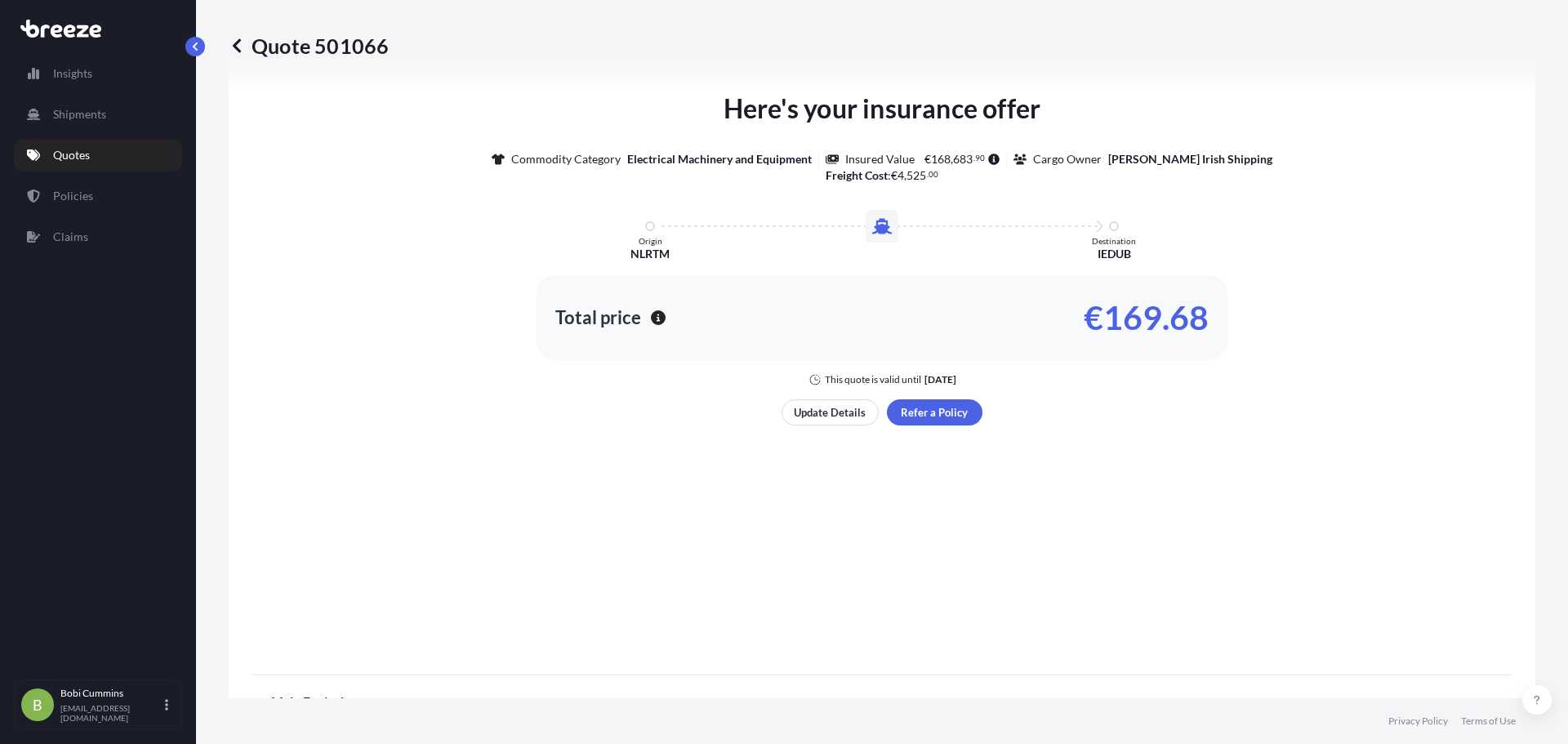
scroll to position [711, 0]
